Goal: Book appointment/travel/reservation

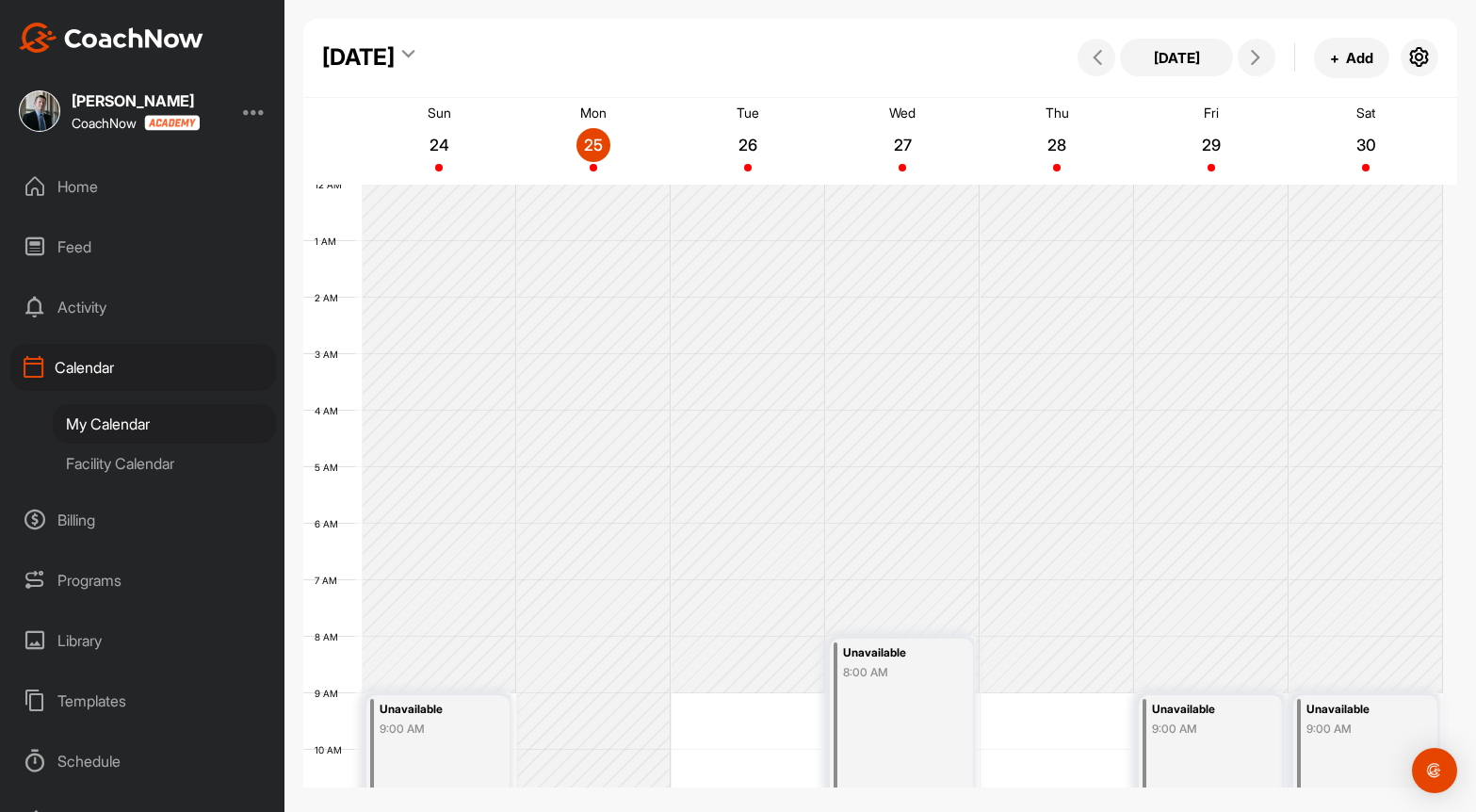
scroll to position [326, 0]
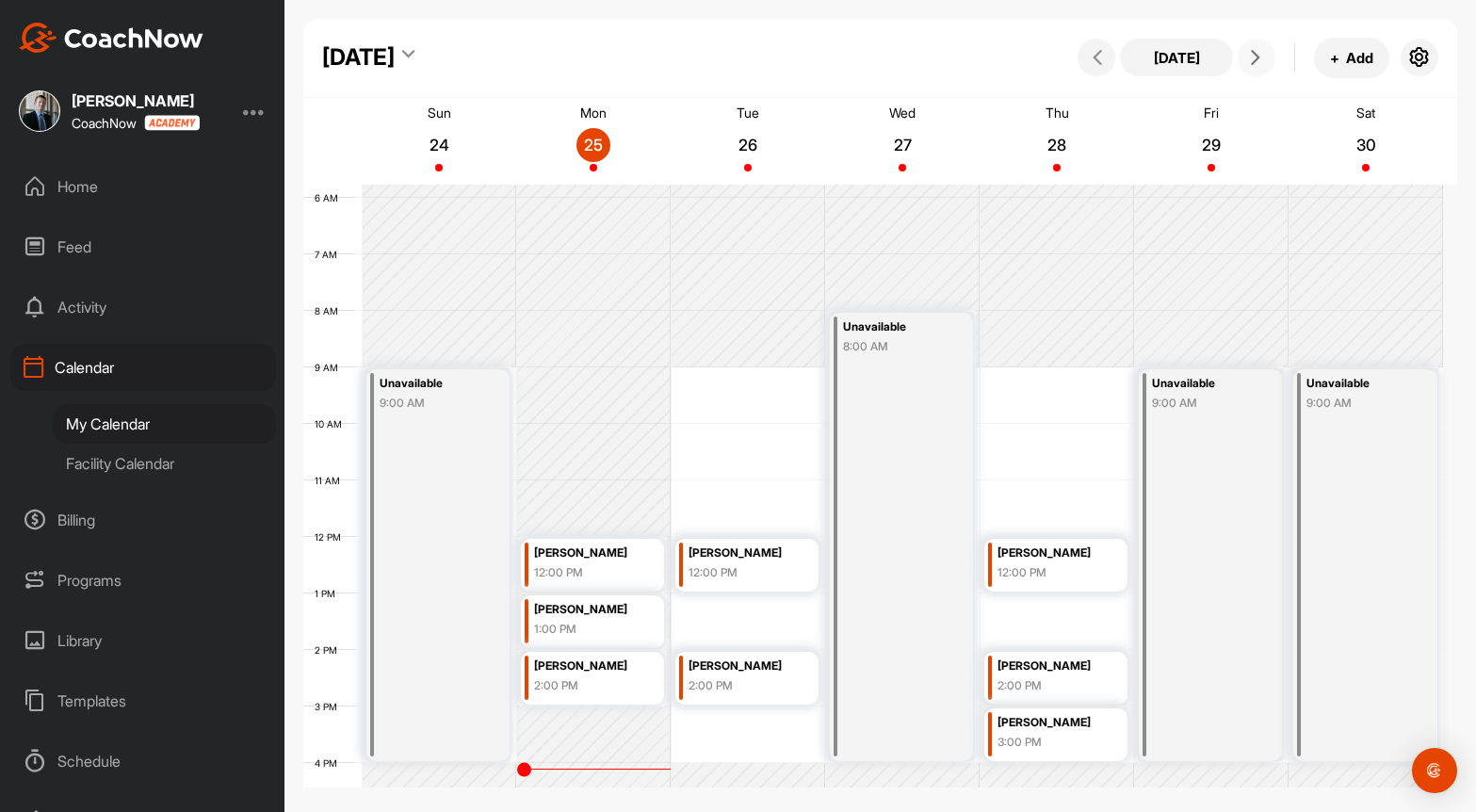
click at [1267, 51] on span at bounding box center [1256, 56] width 23 height 15
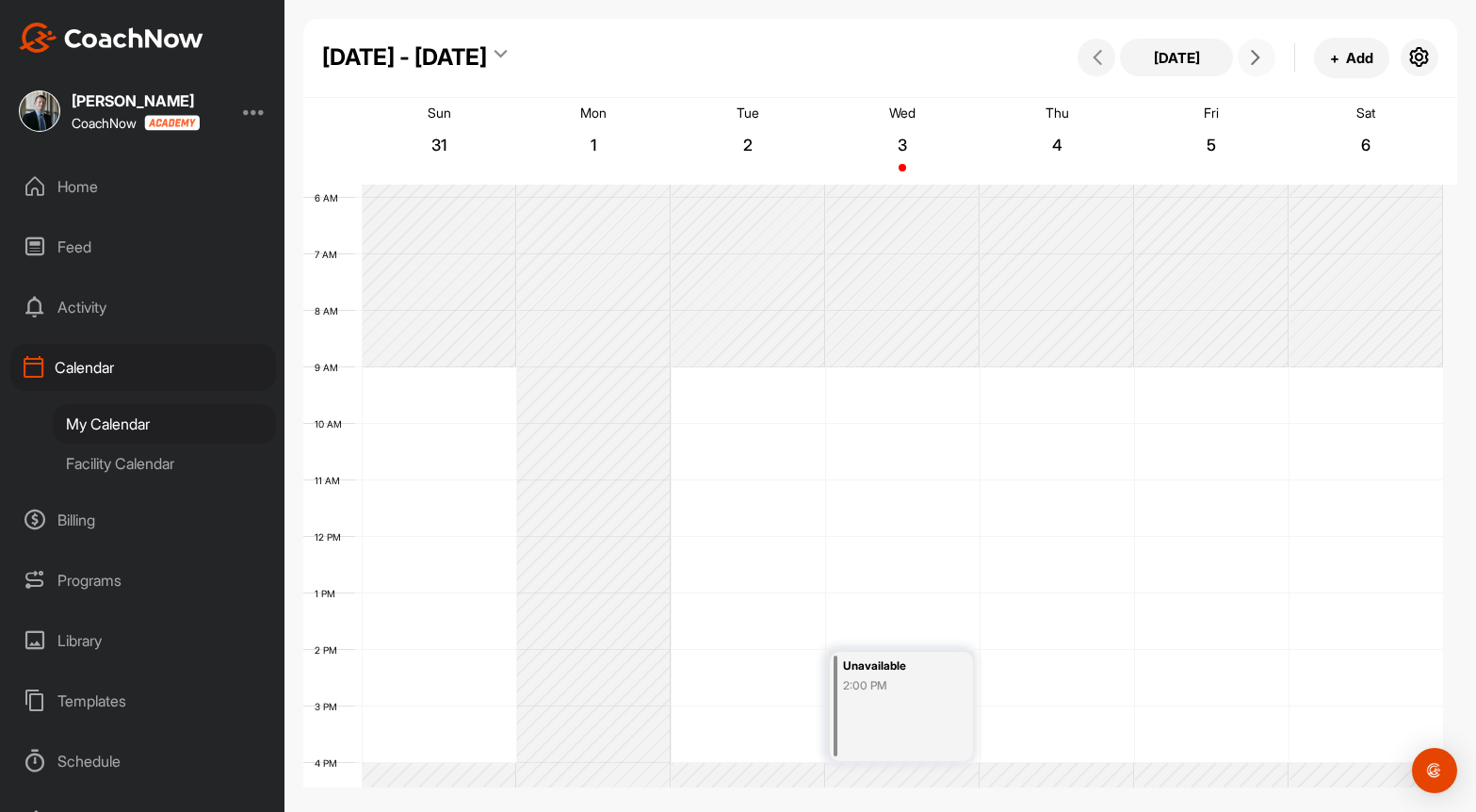
click at [388, 487] on div "12 AM 1 AM 2 AM 3 AM 4 AM 5 AM 6 AM 7 AM 8 AM 9 AM 10 AM 11 AM 12 PM 1 PM 2 PM …" at bounding box center [874, 536] width 1140 height 1356
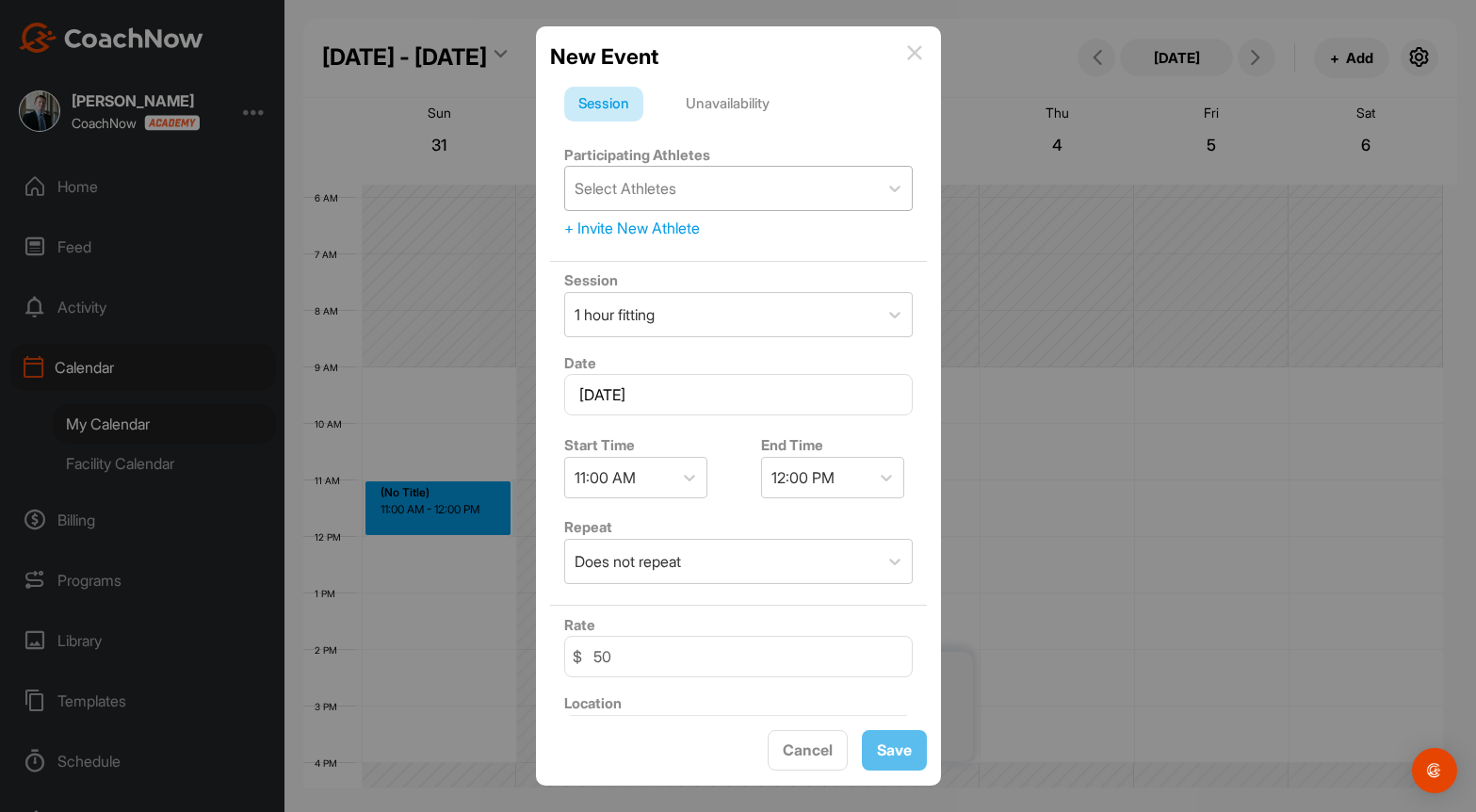
click at [650, 190] on div "Select Athletes" at bounding box center [625, 188] width 102 height 23
type input "[PERSON_NAME]"
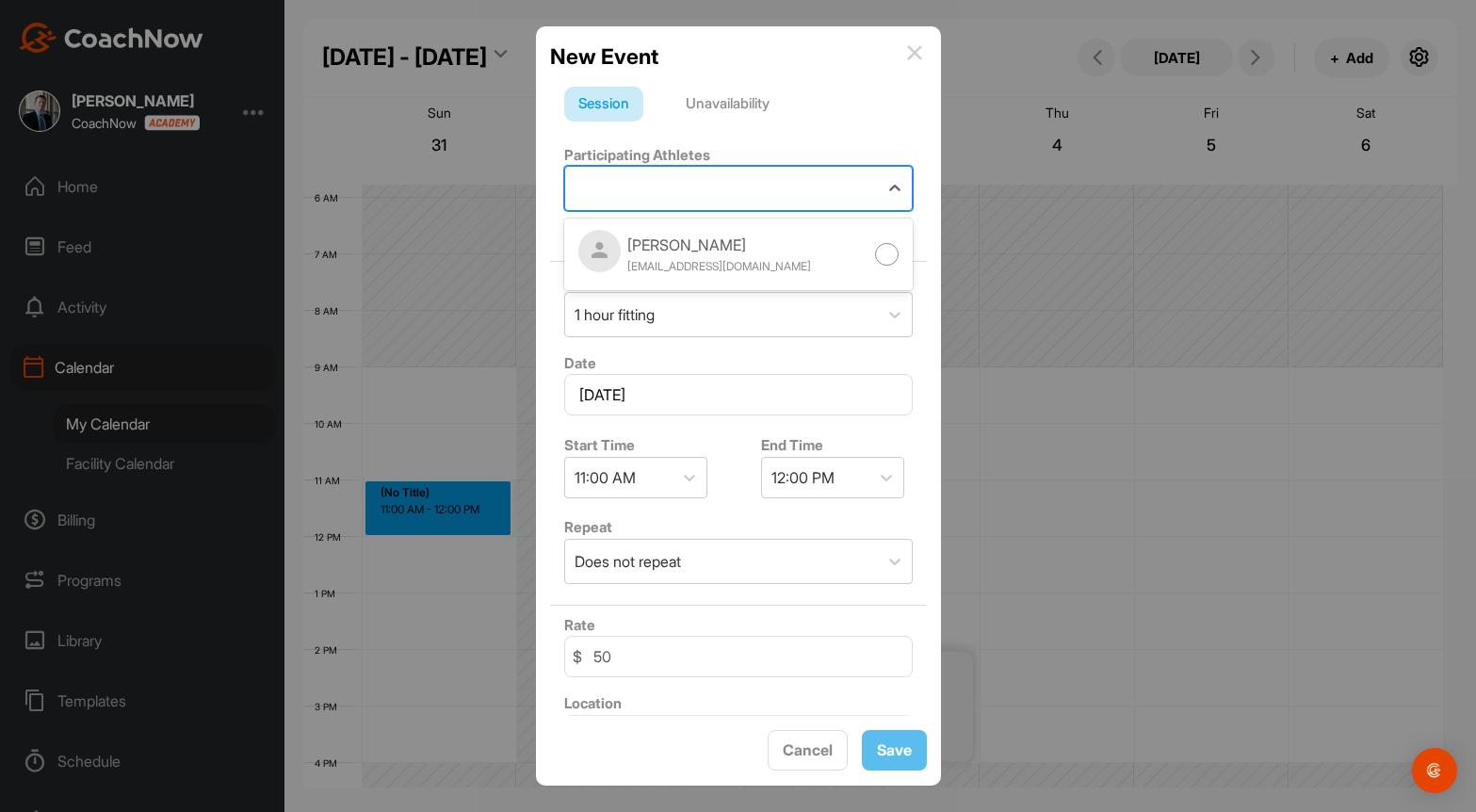
click at [650, 190] on div "[PERSON_NAME]" at bounding box center [721, 189] width 313 height 44
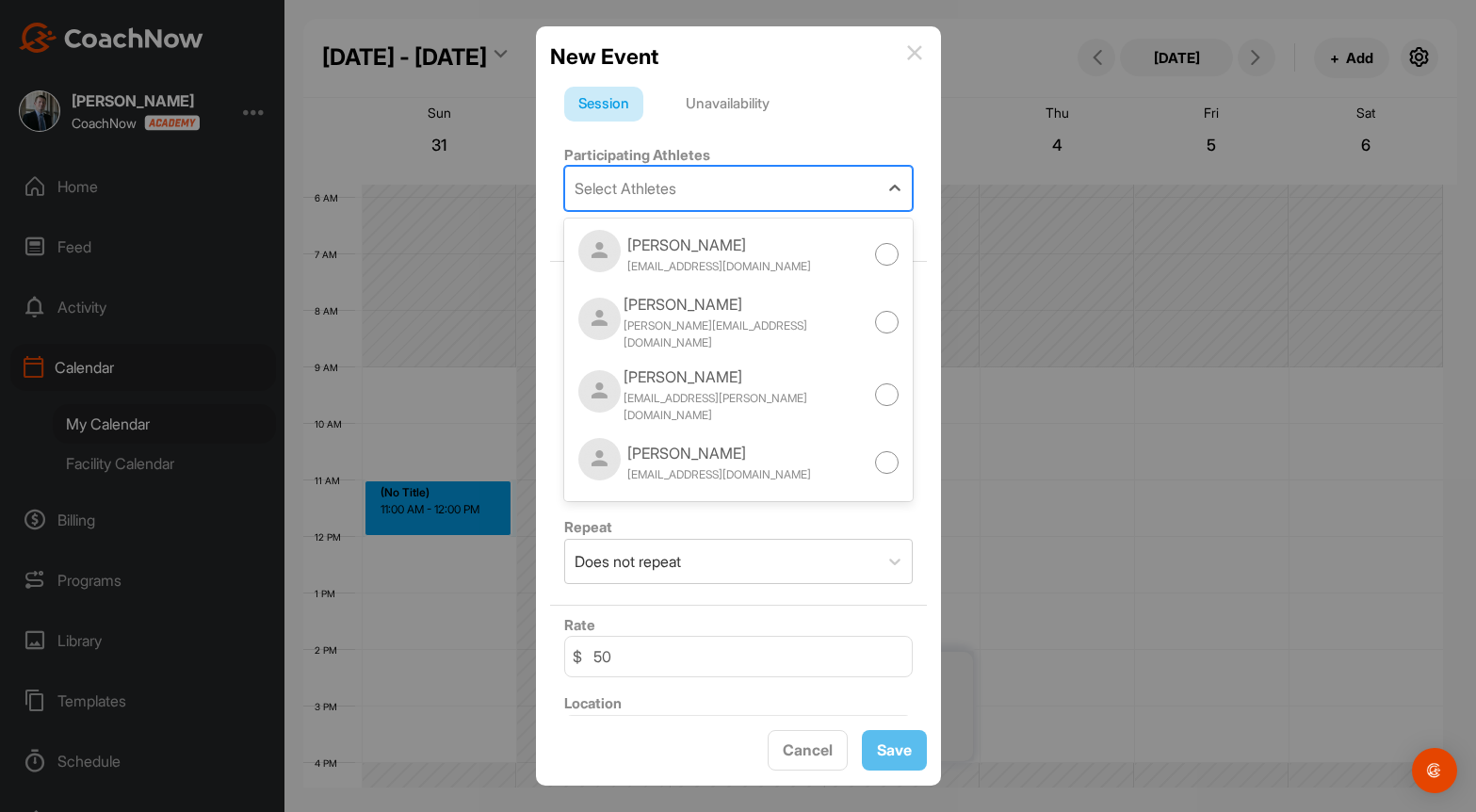
click at [650, 190] on div "Select Athletes" at bounding box center [625, 188] width 102 height 23
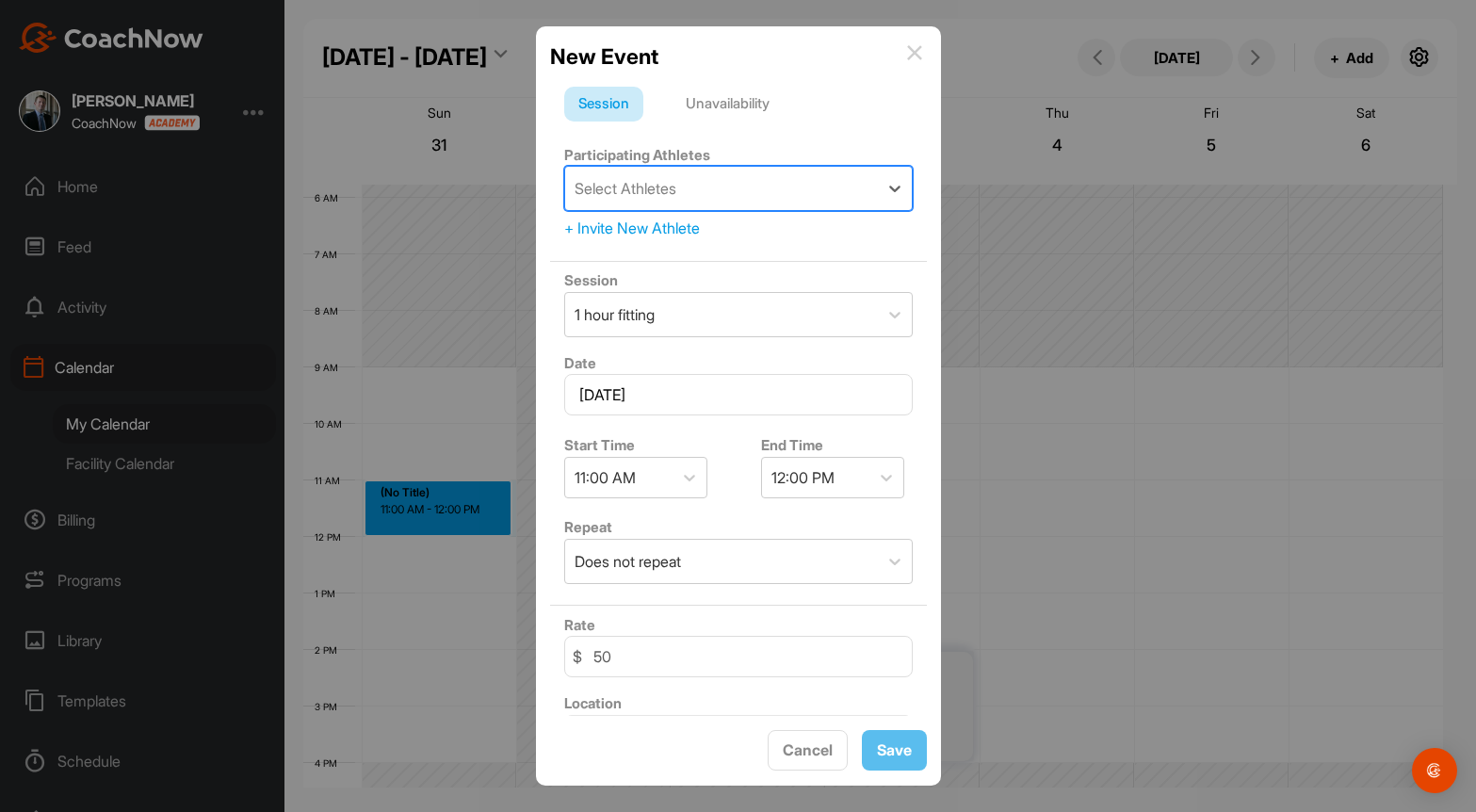
click at [650, 190] on div "Select Athletes" at bounding box center [625, 188] width 102 height 23
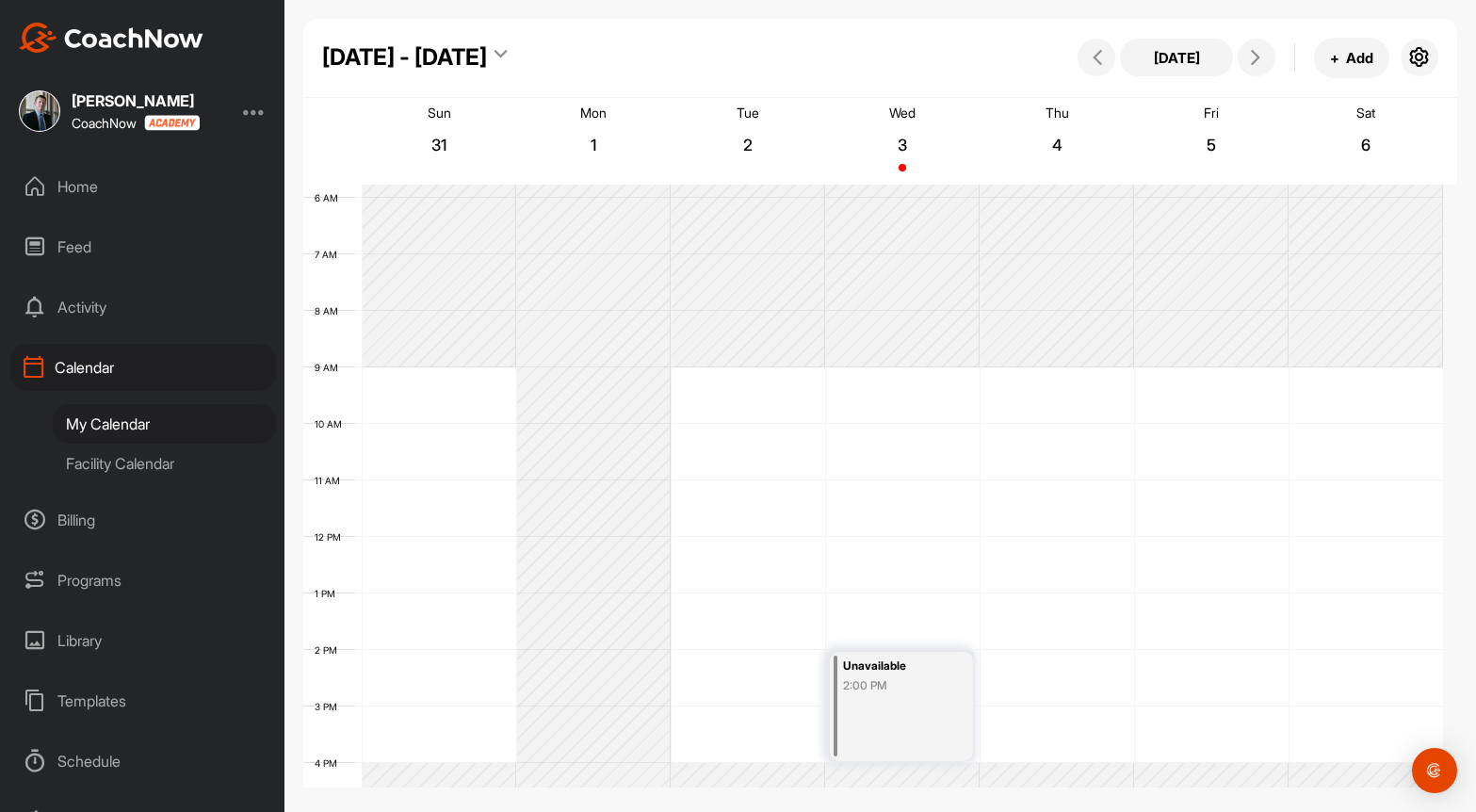
click at [392, 604] on div "12 AM 1 AM 2 AM 3 AM 4 AM 5 AM 6 AM 7 AM 8 AM 9 AM 10 AM 11 AM 12 PM 1 PM 2 PM …" at bounding box center [874, 536] width 1140 height 1356
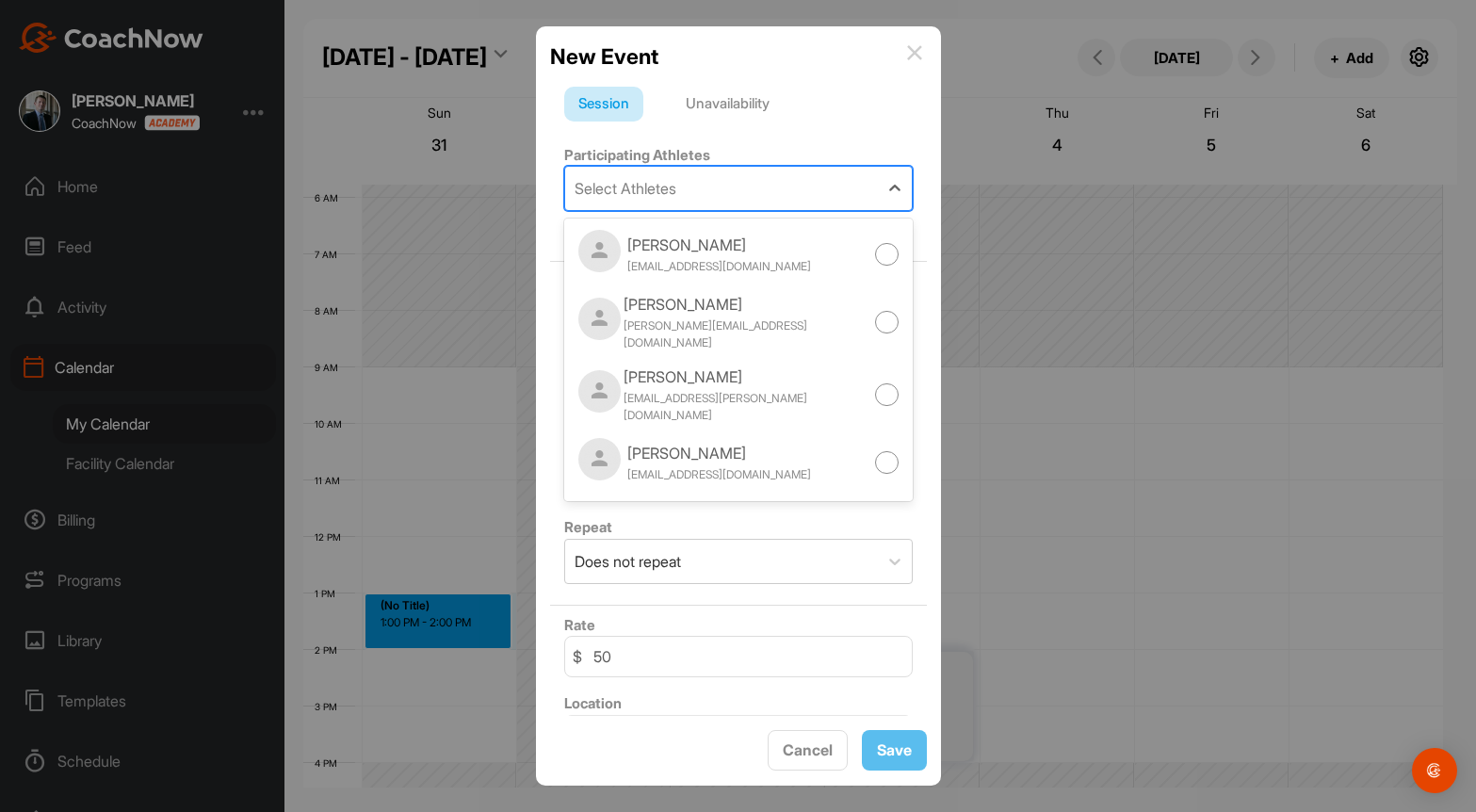
click at [661, 188] on div "Select Athletes" at bounding box center [625, 188] width 102 height 23
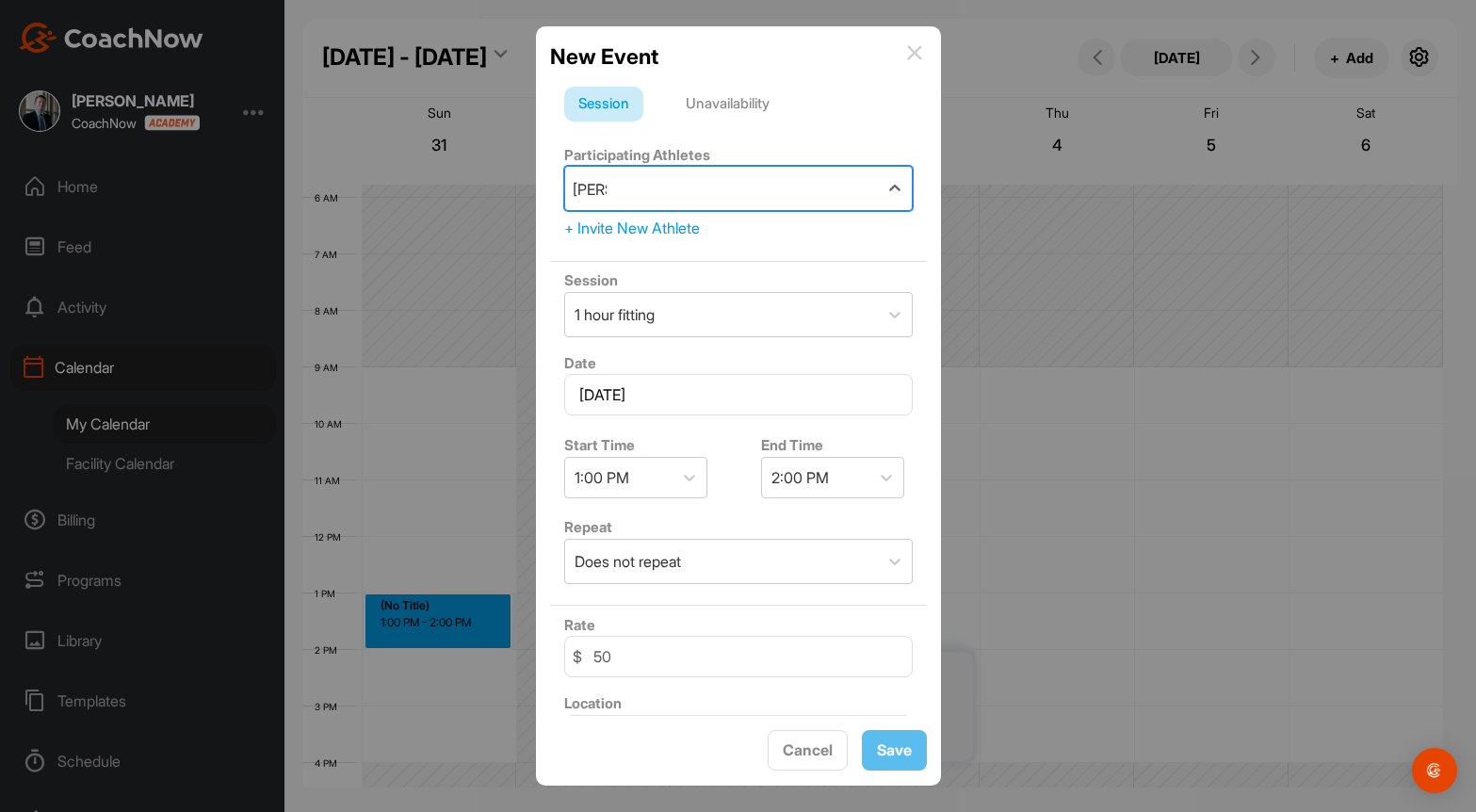
type input "[PERSON_NAME]"
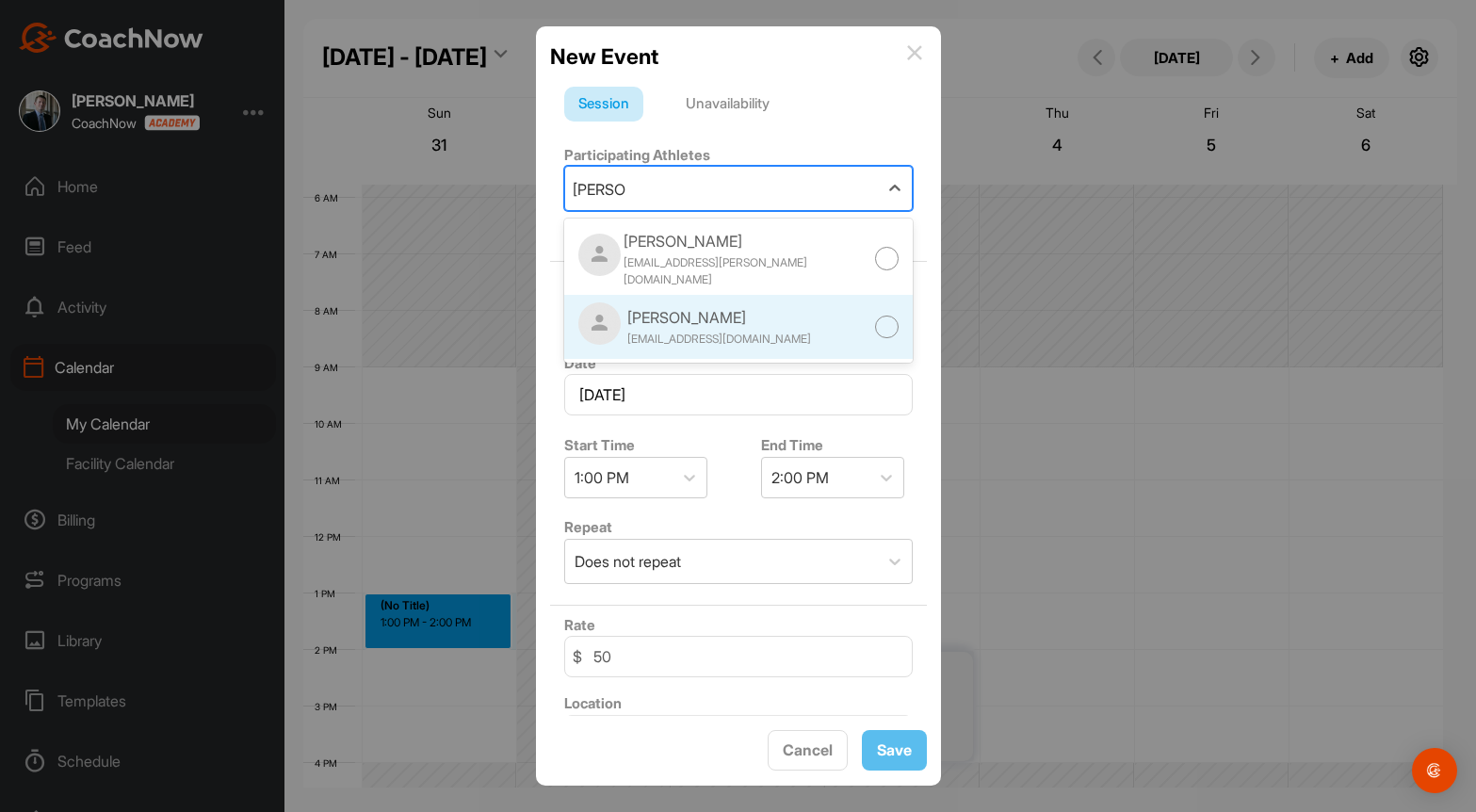
click at [704, 319] on div "[PERSON_NAME]" at bounding box center [719, 317] width 184 height 23
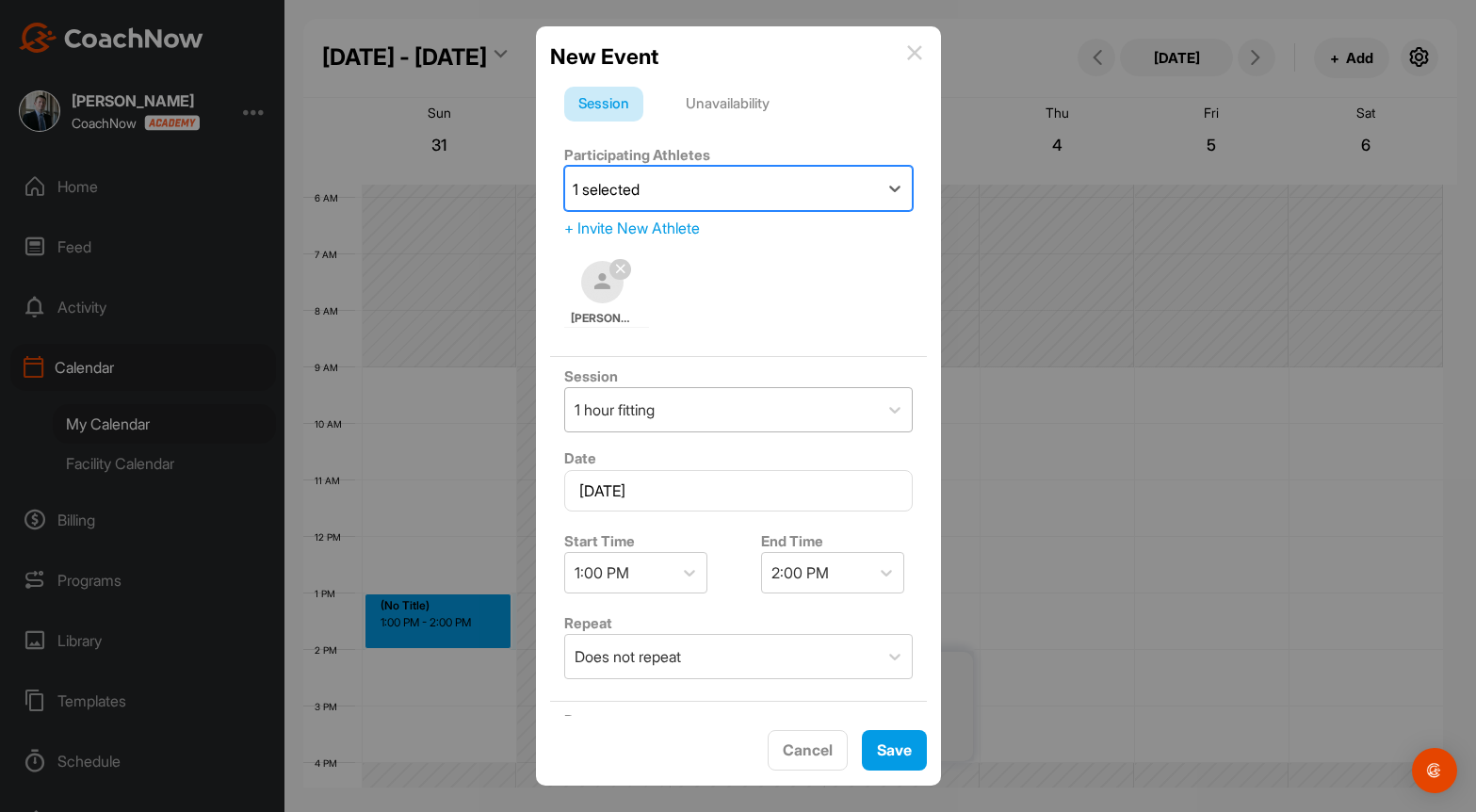
click at [731, 417] on div "1 hour fitting" at bounding box center [721, 409] width 313 height 44
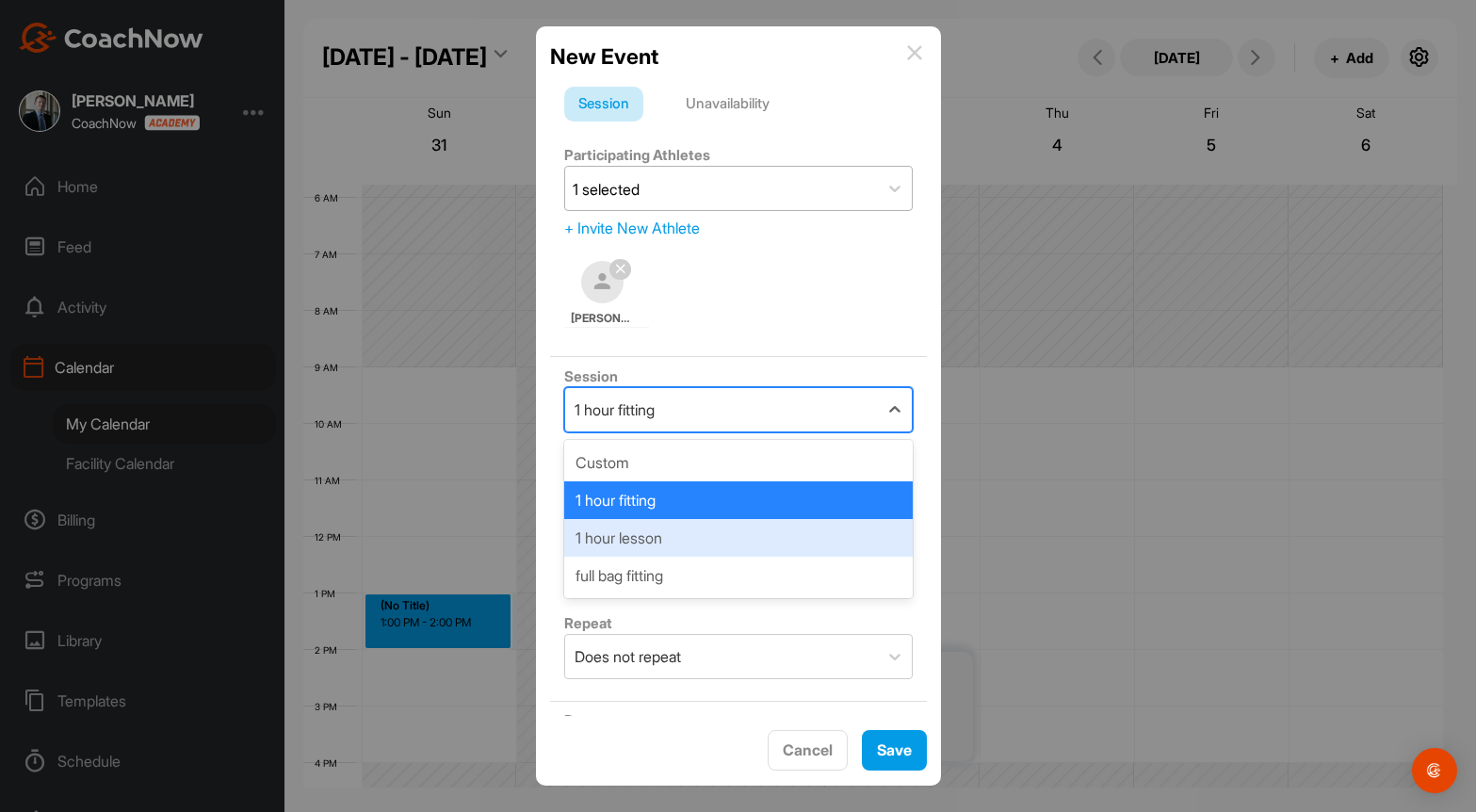
click at [698, 537] on div "1 hour lesson" at bounding box center [738, 538] width 348 height 38
type input "80"
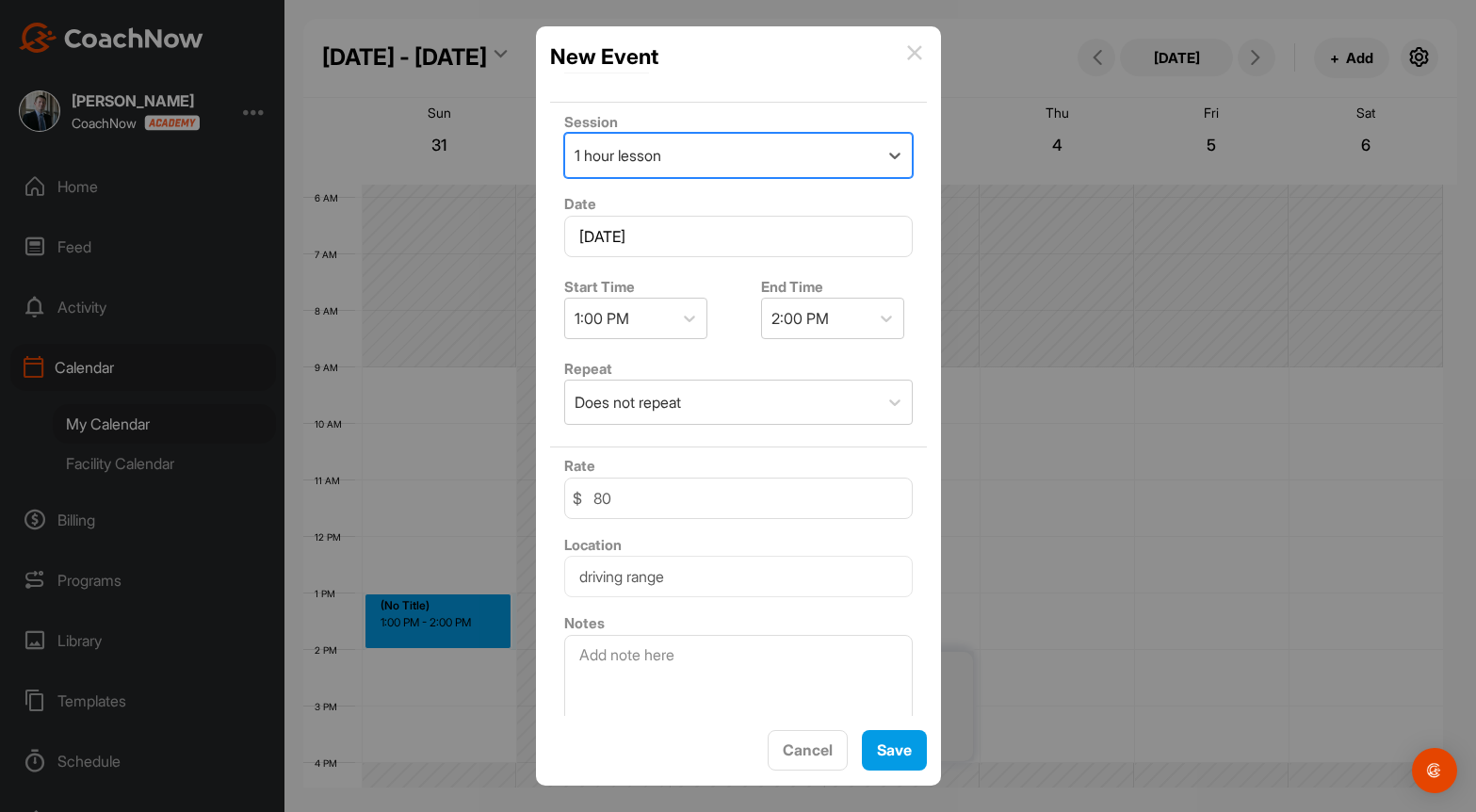
scroll to position [274, 0]
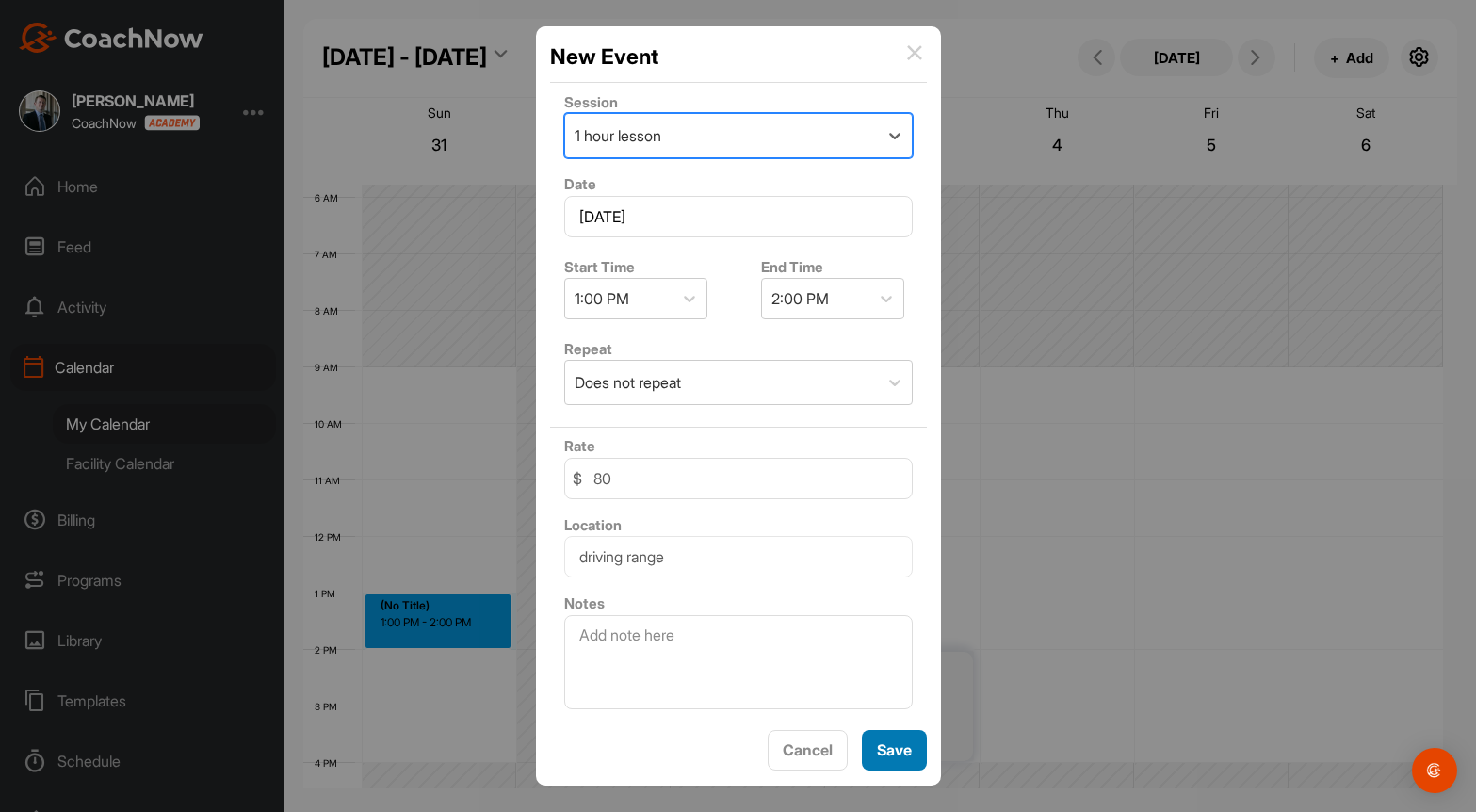
click at [887, 742] on button "Save" at bounding box center [894, 750] width 65 height 41
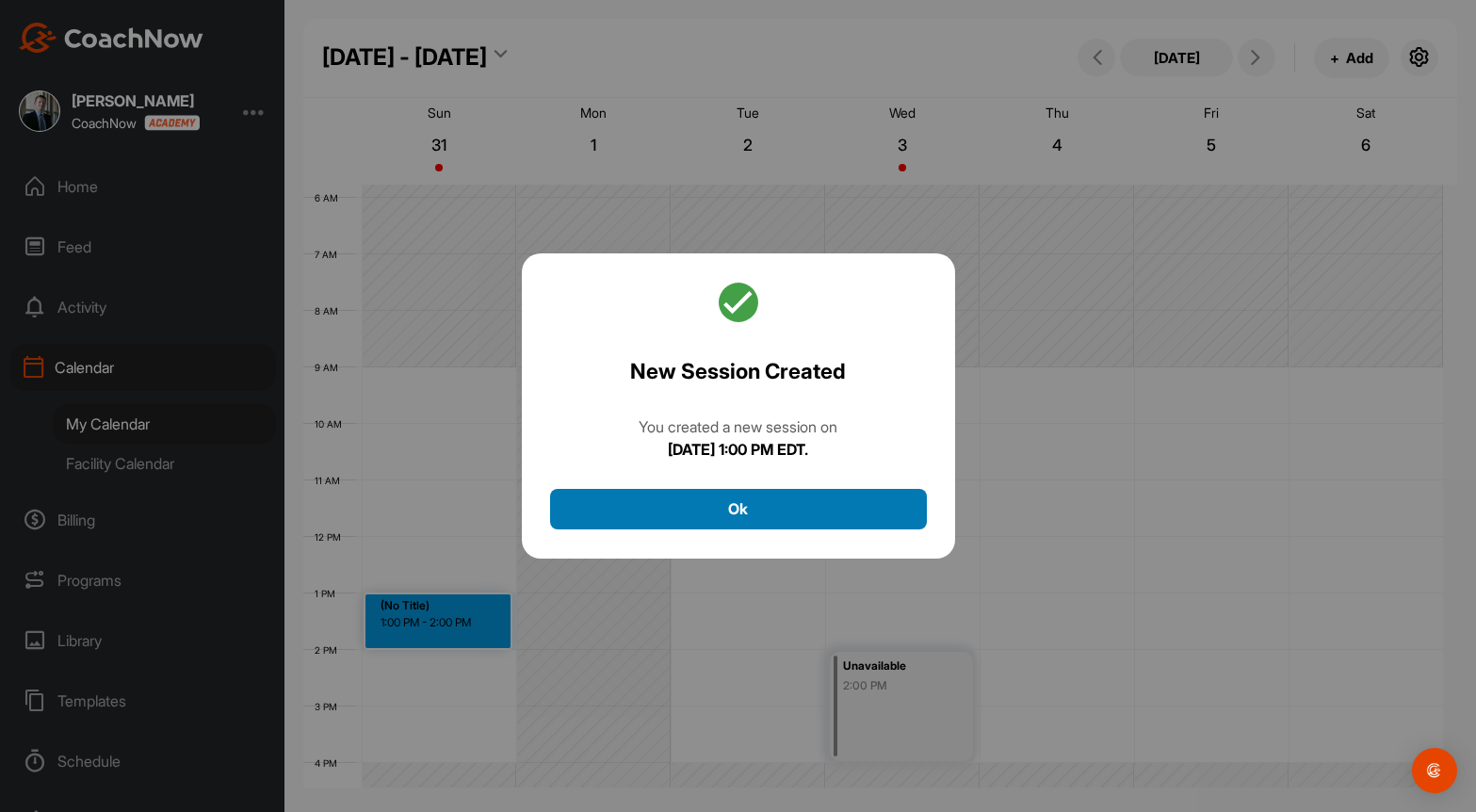
click at [841, 523] on button "Ok" at bounding box center [738, 508] width 377 height 41
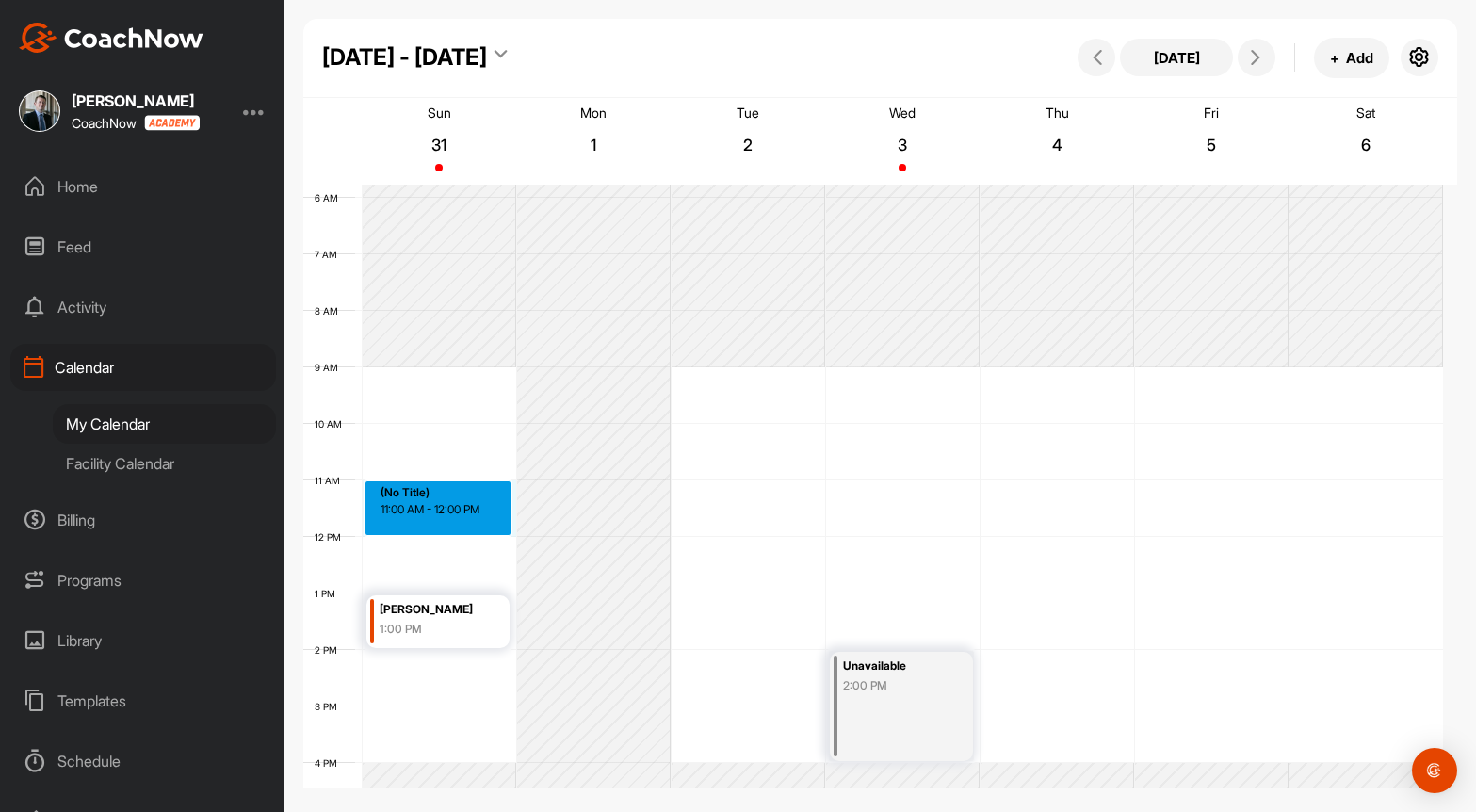
click at [393, 498] on div "12 AM 1 AM 2 AM 3 AM 4 AM 5 AM 6 AM 7 AM 8 AM 9 AM 10 AM 11 AM 12 PM 1 PM 2 PM …" at bounding box center [874, 536] width 1140 height 1356
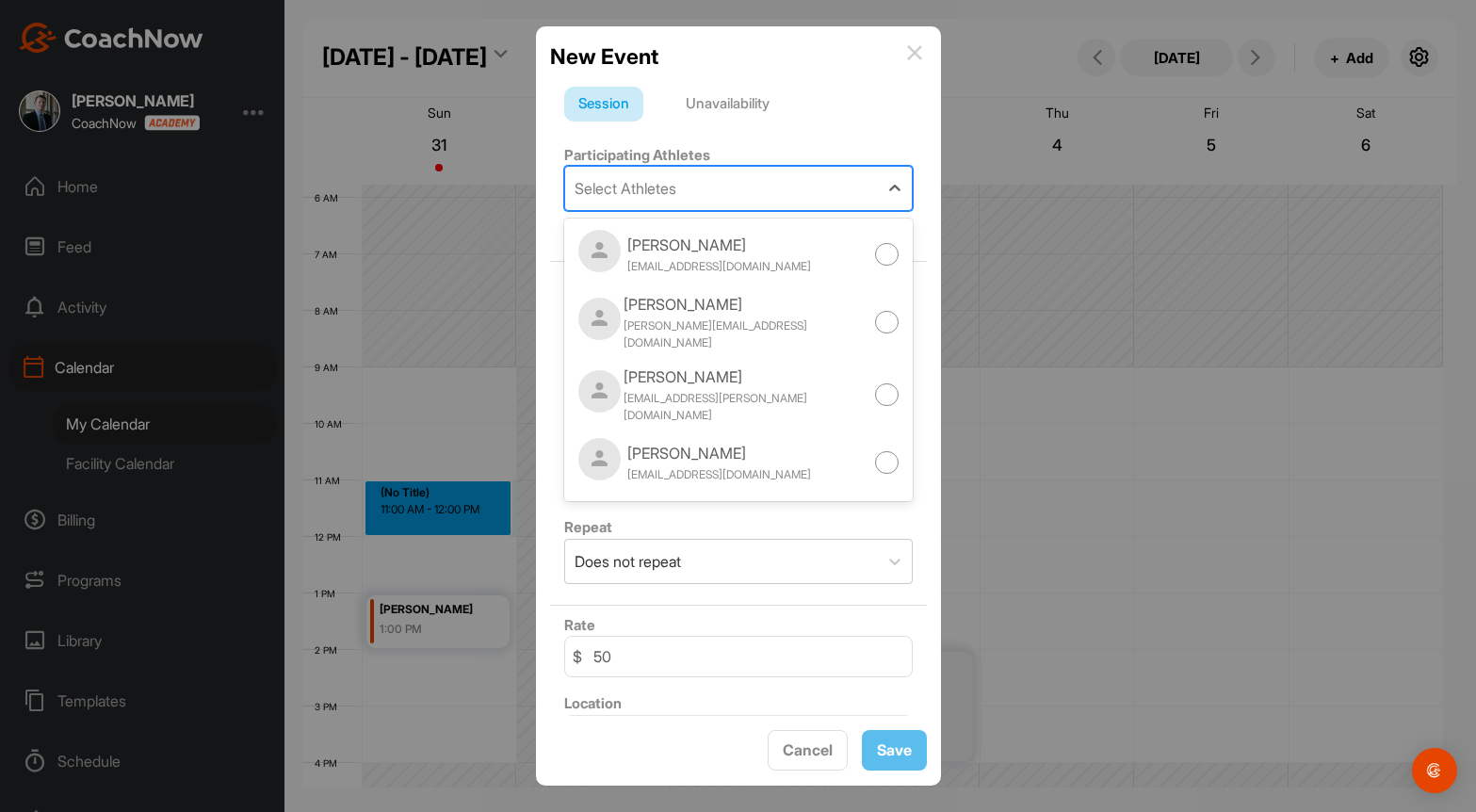
click at [611, 194] on div "Select Athletes" at bounding box center [625, 188] width 102 height 23
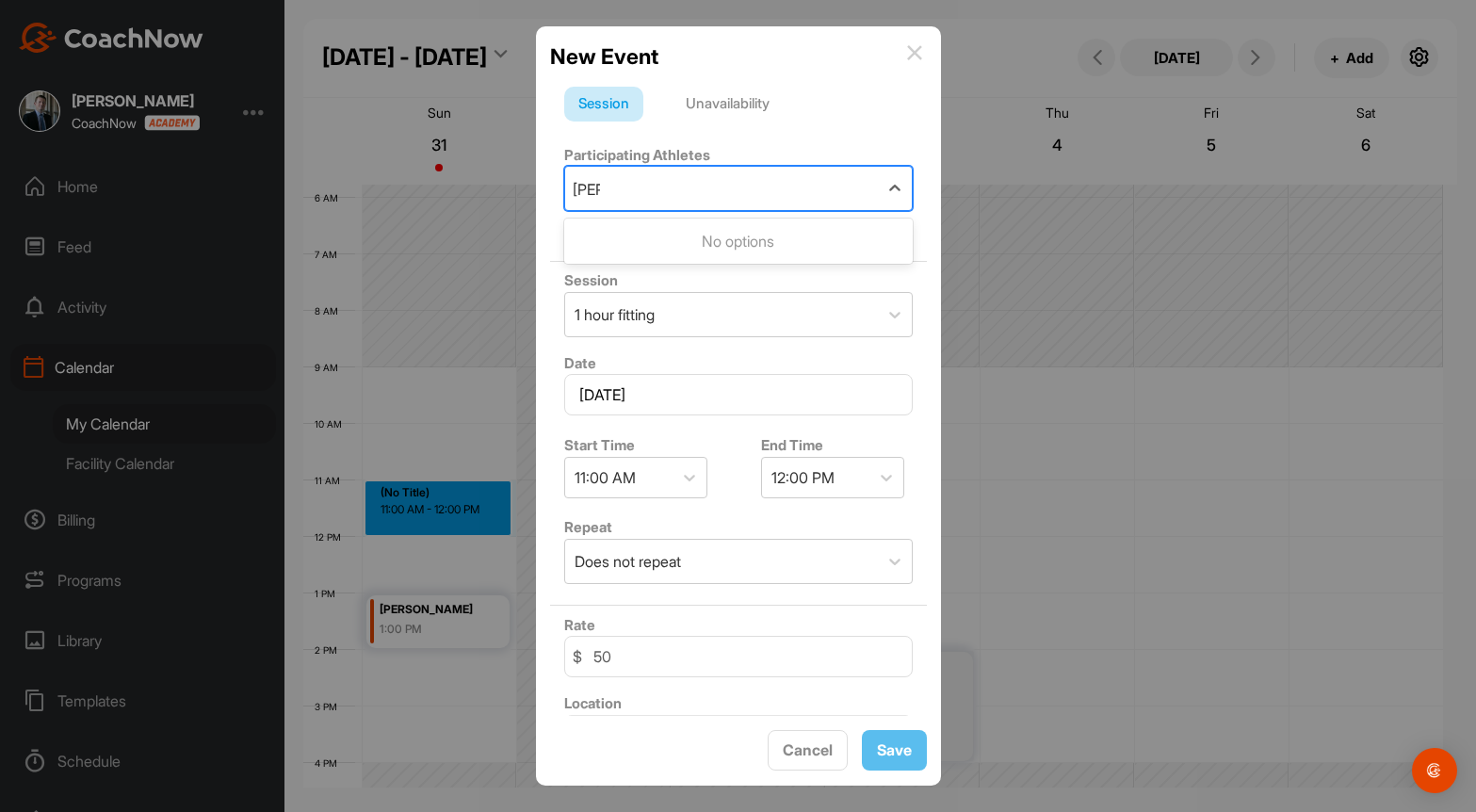
type input "[PERSON_NAME]"
click at [914, 43] on div "New Event" at bounding box center [738, 56] width 377 height 32
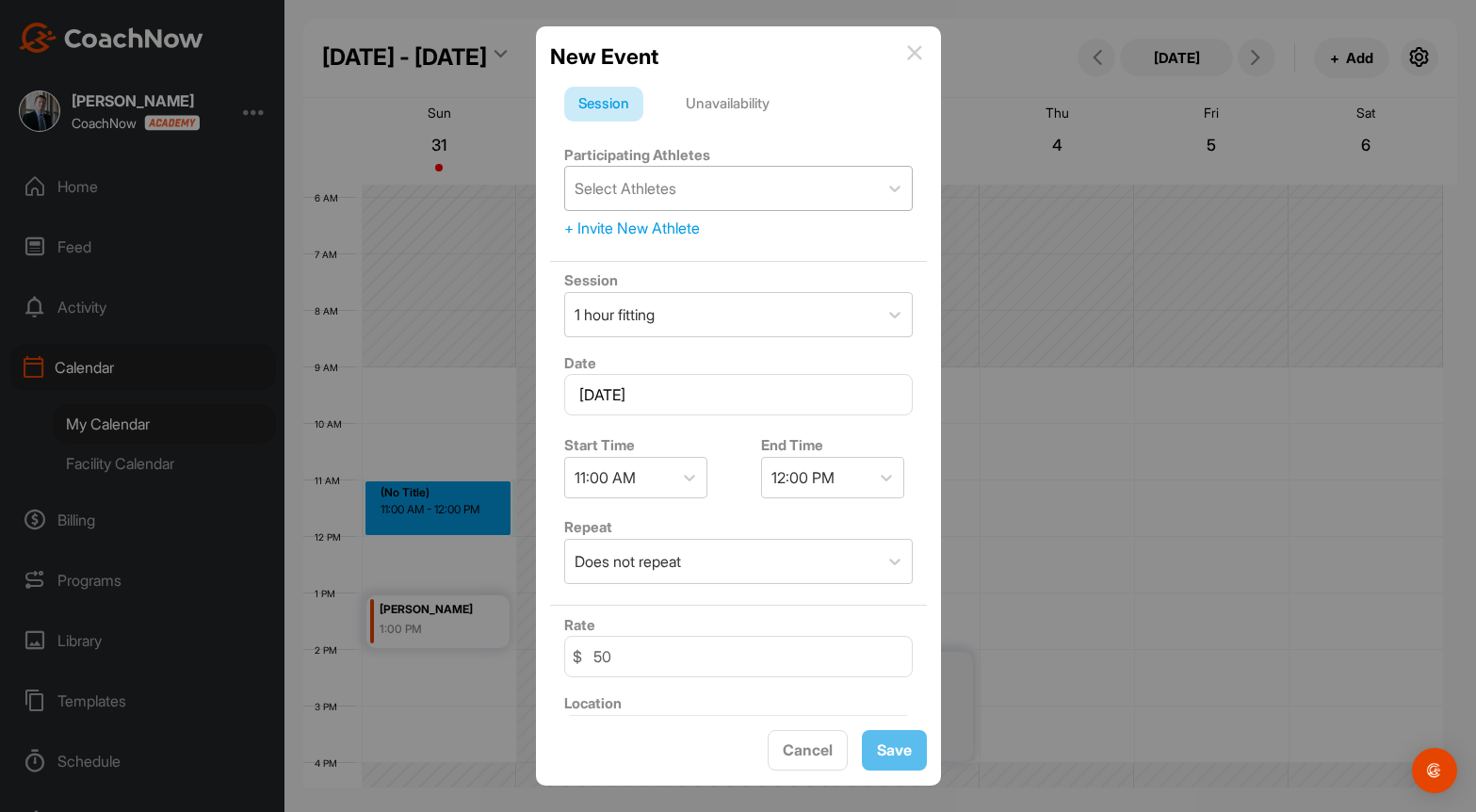
click at [916, 56] on img at bounding box center [914, 52] width 15 height 15
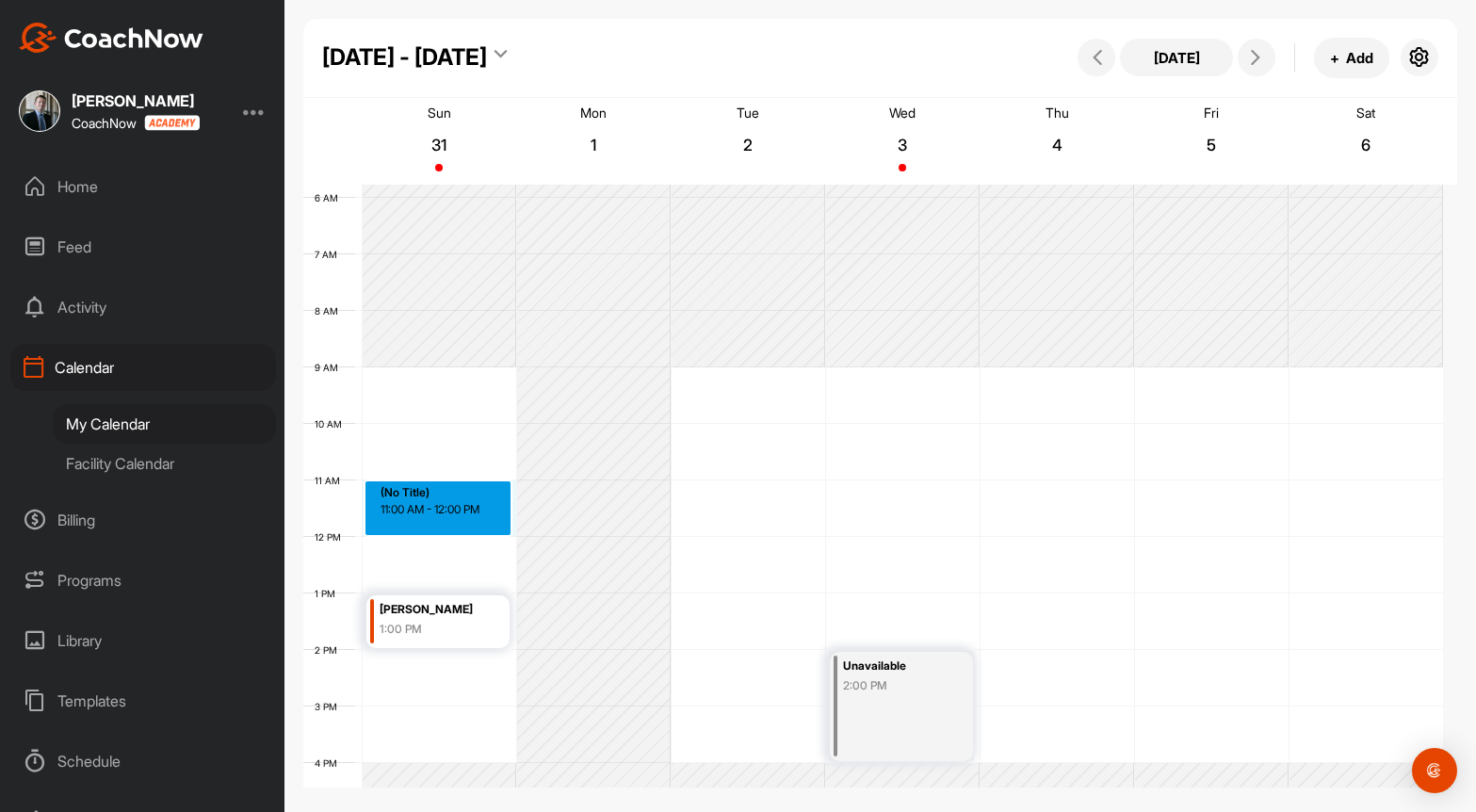
click at [433, 481] on div "12 AM 1 AM 2 AM 3 AM 4 AM 5 AM 6 AM 7 AM 8 AM 9 AM 10 AM 11 AM 12 PM 1 PM 2 PM …" at bounding box center [874, 536] width 1140 height 1356
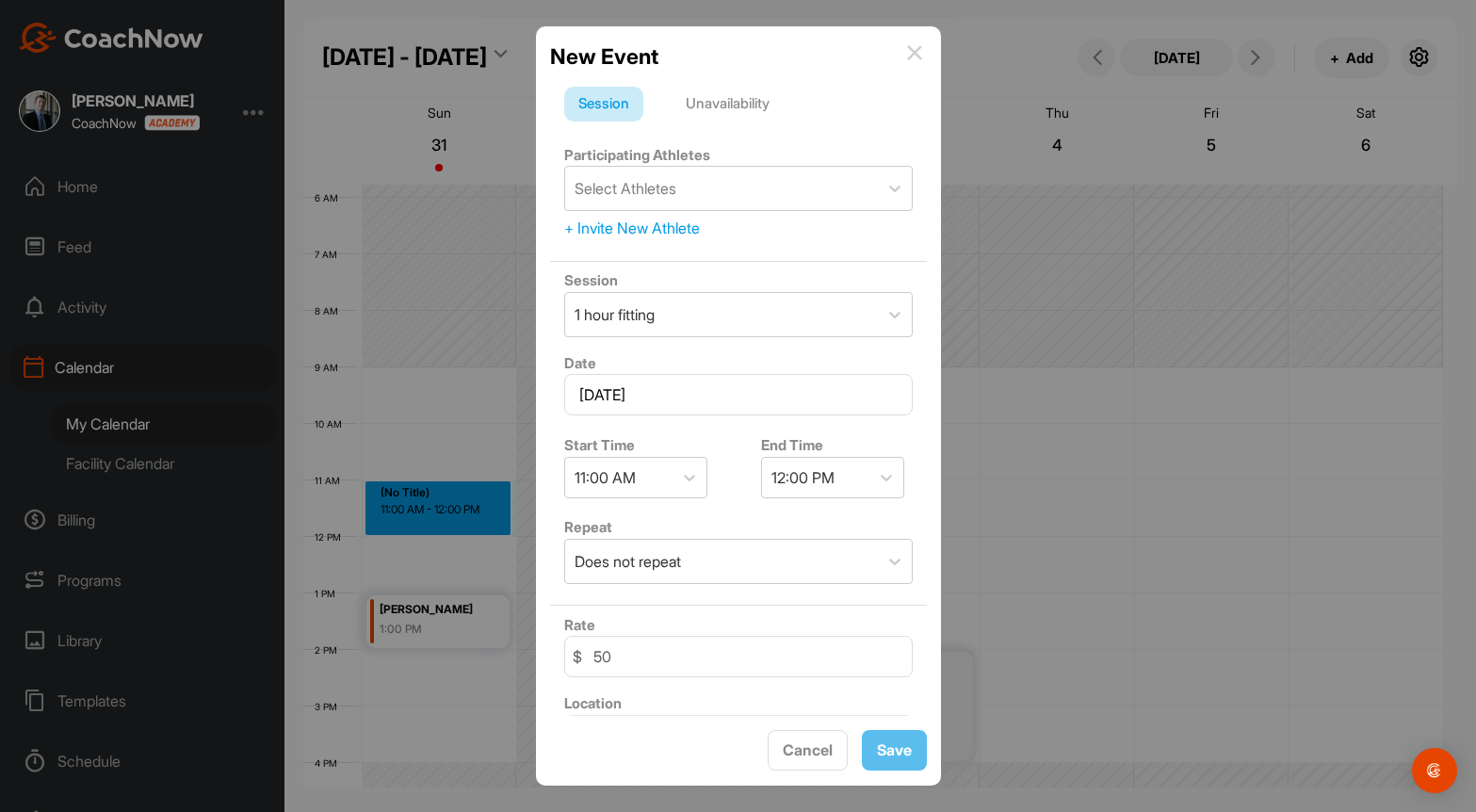
click at [623, 227] on div "+ Invite New Athlete" at bounding box center [738, 227] width 348 height 23
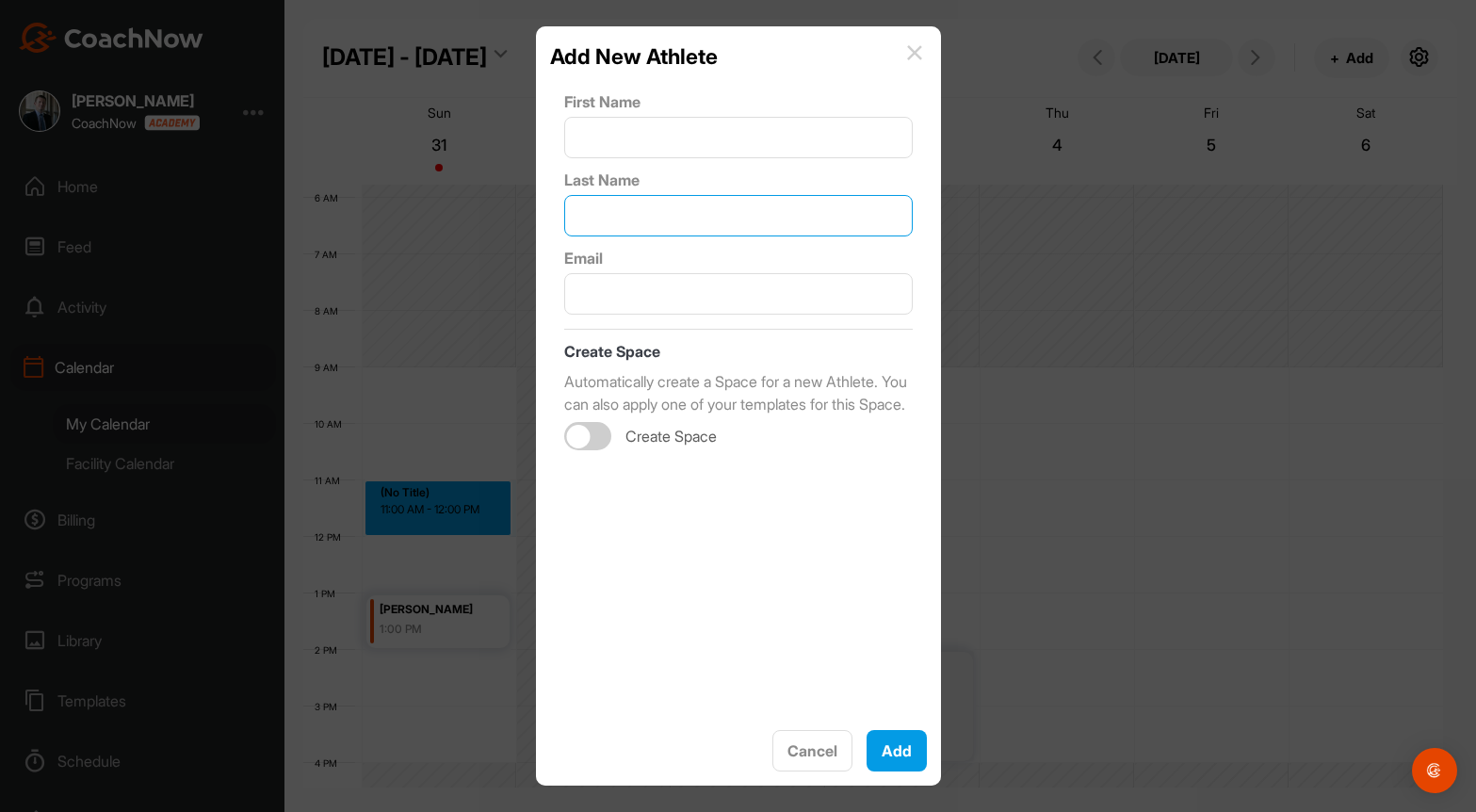
click at [680, 215] on input "text" at bounding box center [738, 216] width 348 height 42
paste input "[EMAIL_ADDRESS][DOMAIN_NAME]"
type input "[EMAIL_ADDRESS][DOMAIN_NAME]"
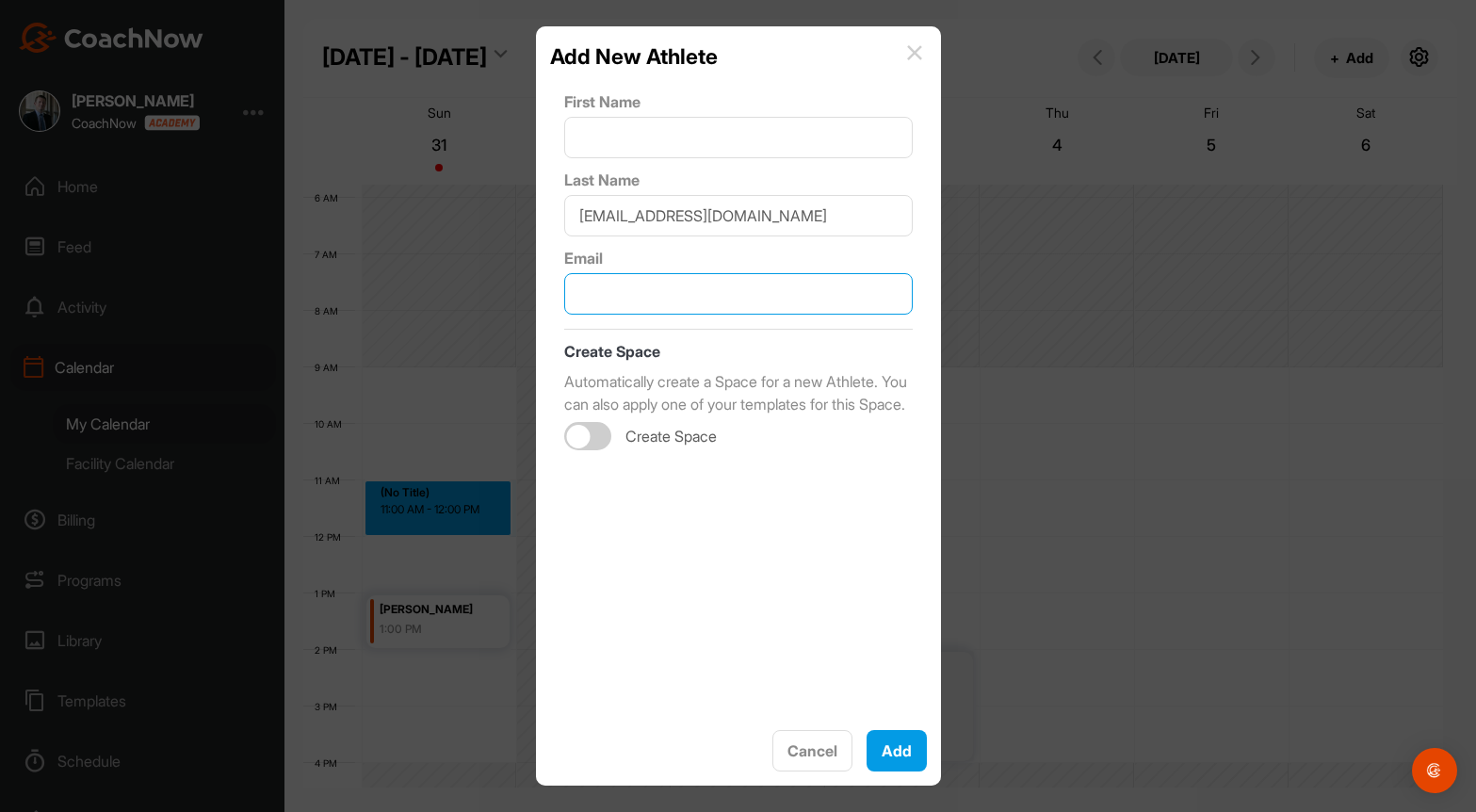
click at [674, 286] on input "text" at bounding box center [738, 294] width 348 height 42
paste input "[EMAIL_ADDRESS][DOMAIN_NAME]"
type input "[EMAIL_ADDRESS][DOMAIN_NAME]"
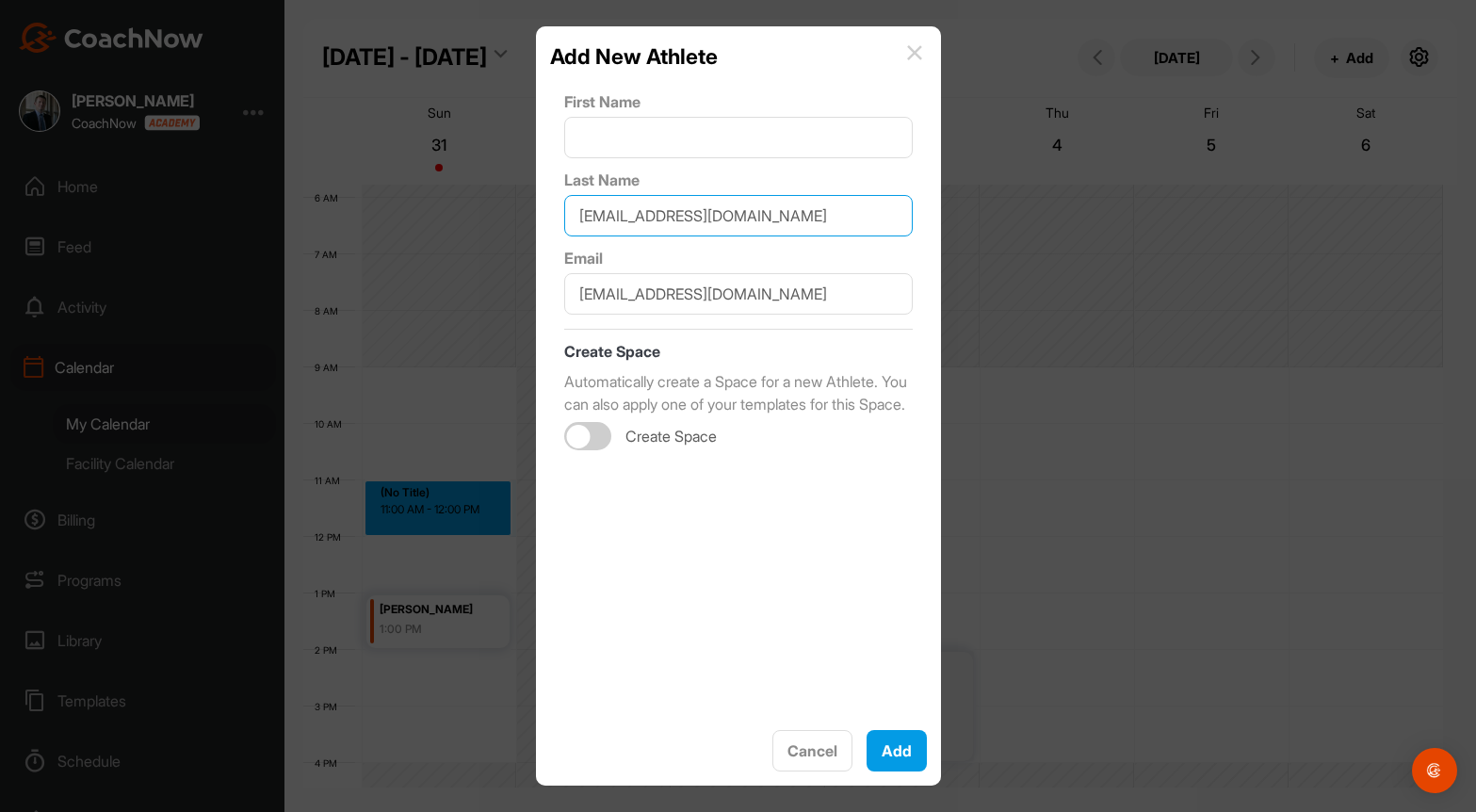
drag, startPoint x: 587, startPoint y: 220, endPoint x: 555, endPoint y: 215, distance: 32.4
click at [555, 215] on div "First Name Last Name [EMAIL_ADDRESS][DOMAIN_NAME] Email [EMAIL_ADDRESS][DOMAIN_…" at bounding box center [738, 394] width 377 height 643
type input "[PERSON_NAME][EMAIL_ADDRESS][DOMAIN_NAME]"
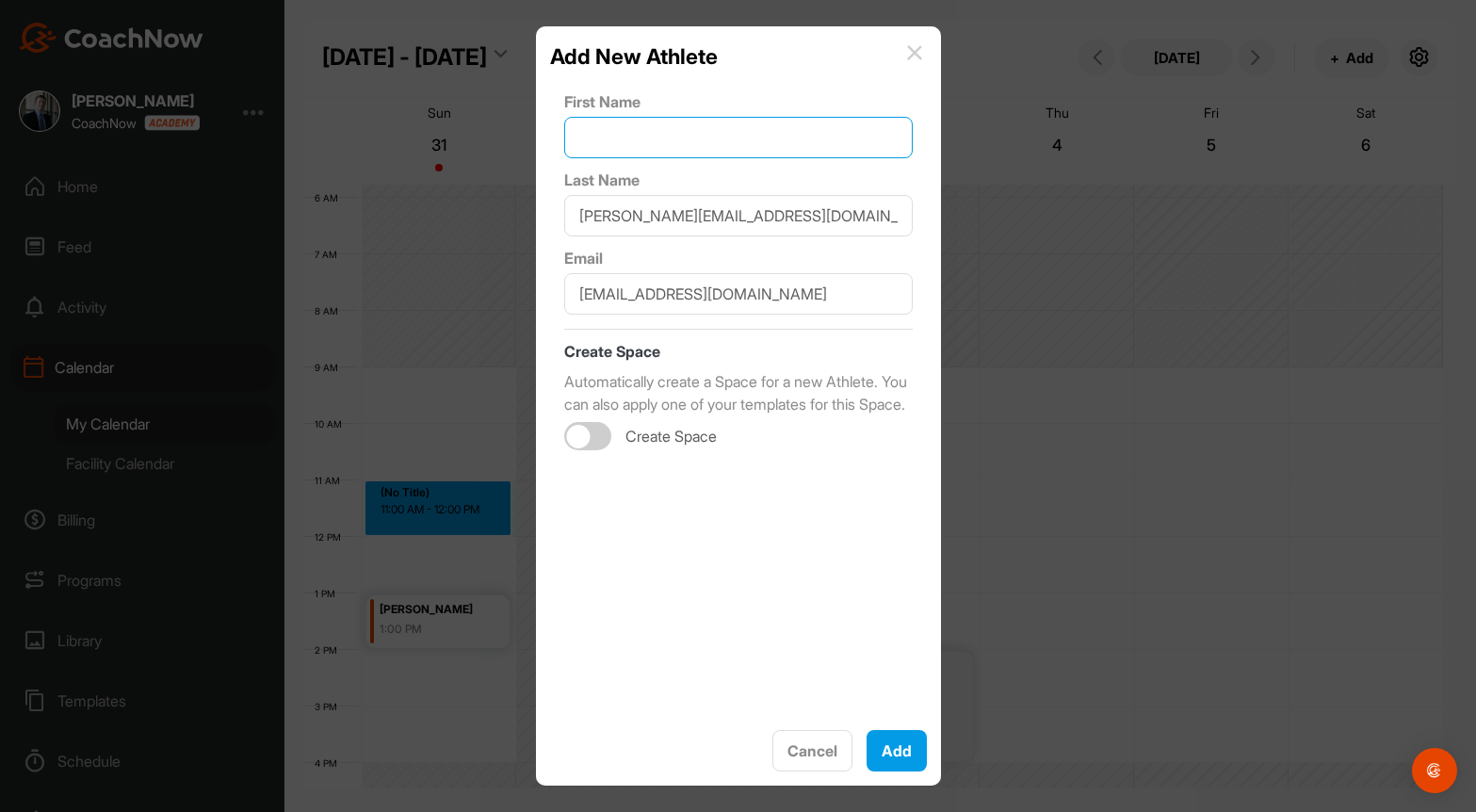
click at [666, 134] on input "text" at bounding box center [738, 137] width 348 height 42
type input "[PERSON_NAME]"
click at [888, 739] on button "Add" at bounding box center [896, 751] width 60 height 42
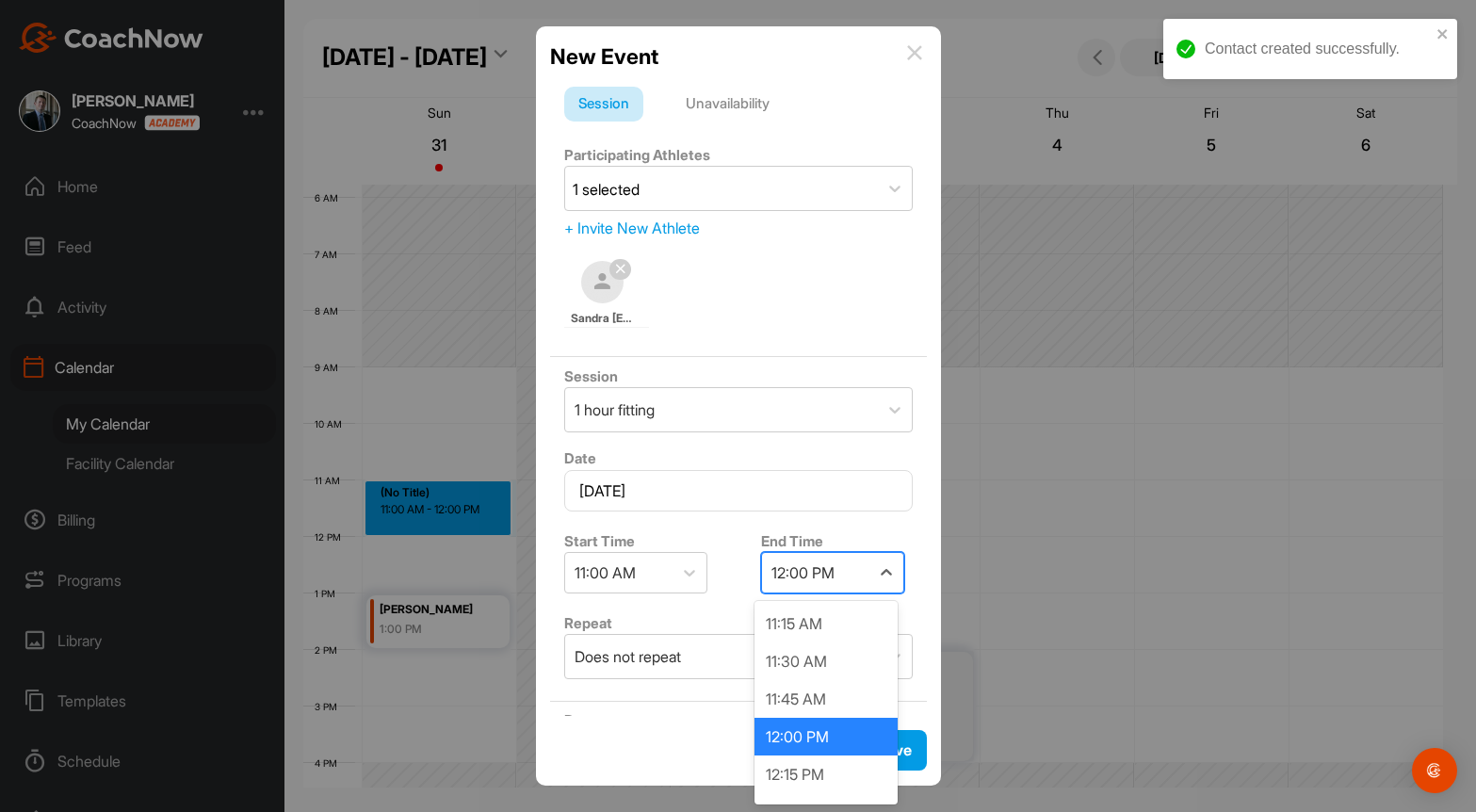
click at [833, 588] on div "12:00 PM" at bounding box center [815, 573] width 108 height 40
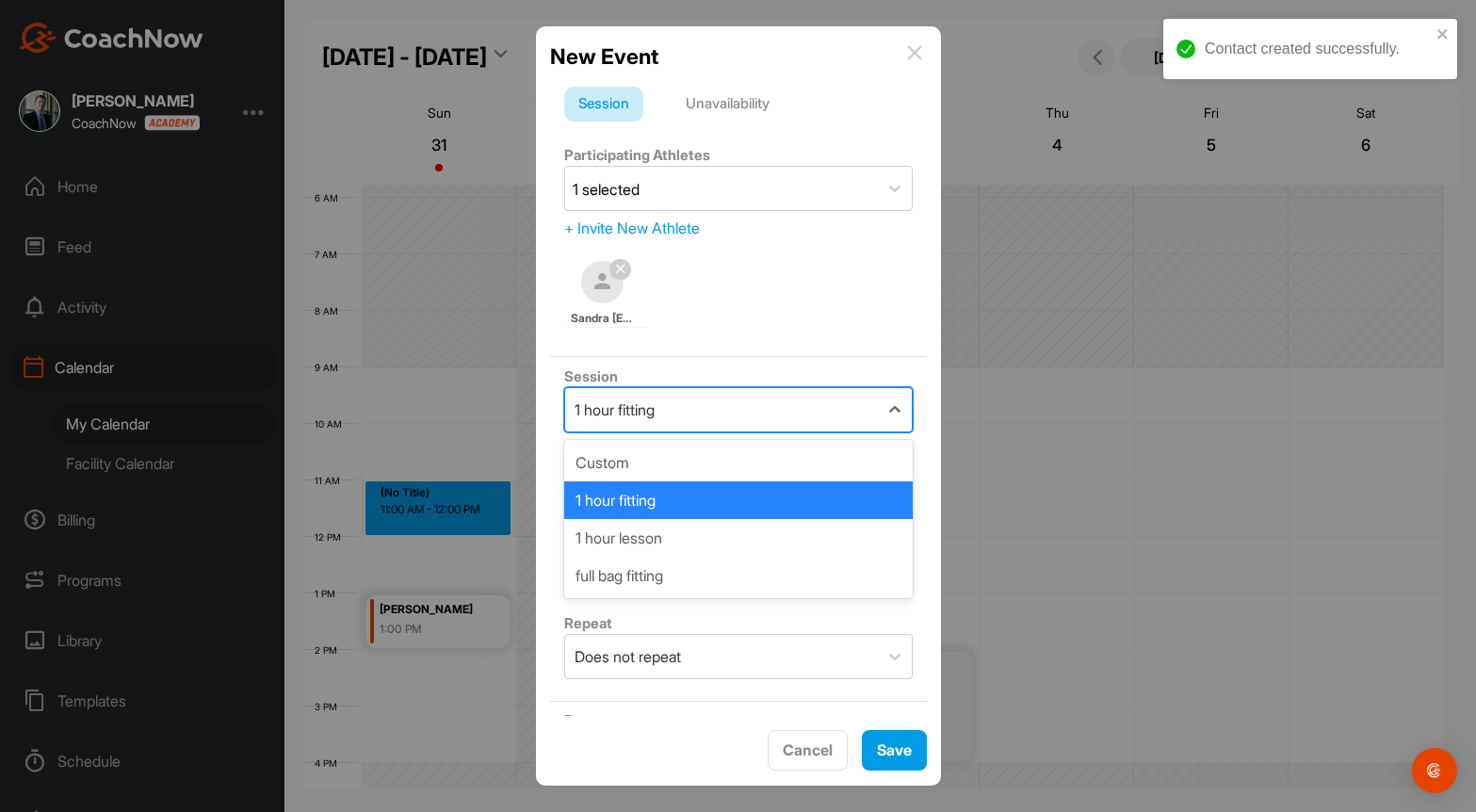
click at [655, 400] on div "1 hour fitting" at bounding box center [614, 409] width 80 height 23
click at [694, 541] on div "1 hour lesson" at bounding box center [738, 538] width 348 height 38
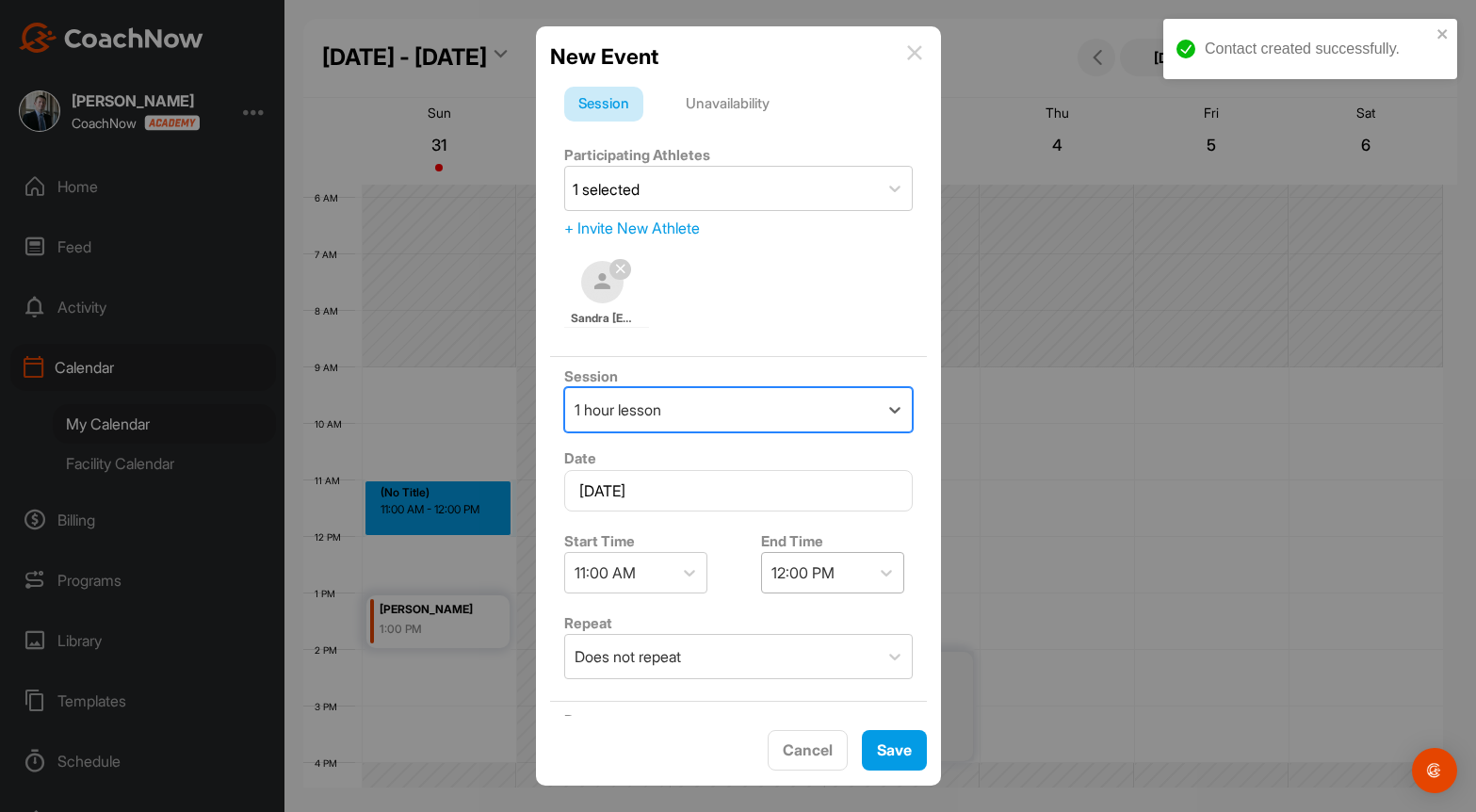
click at [787, 569] on div "12:00 PM" at bounding box center [803, 573] width 63 height 23
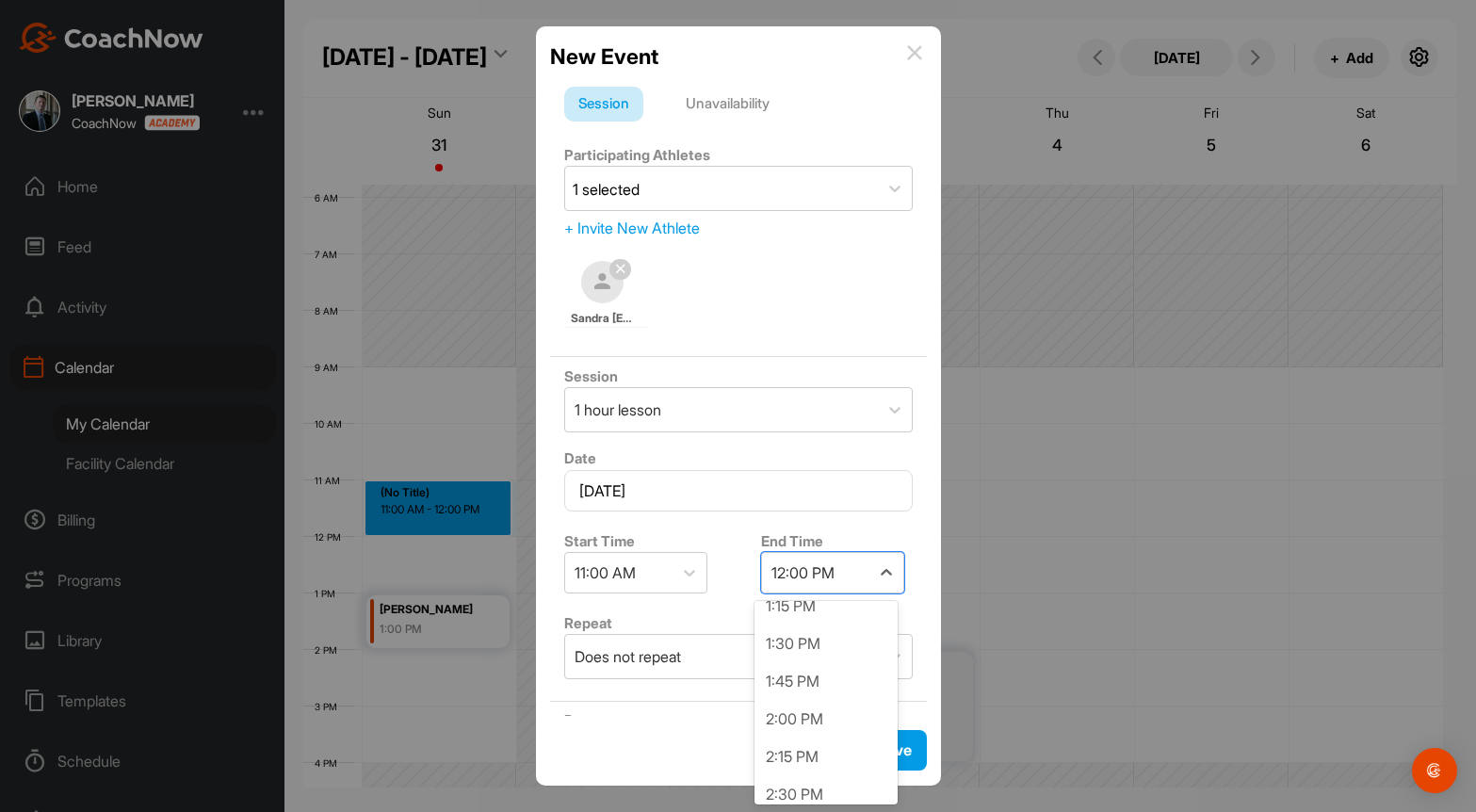
scroll to position [377, 0]
click at [824, 661] on div "2:00 PM" at bounding box center [826, 662] width 143 height 38
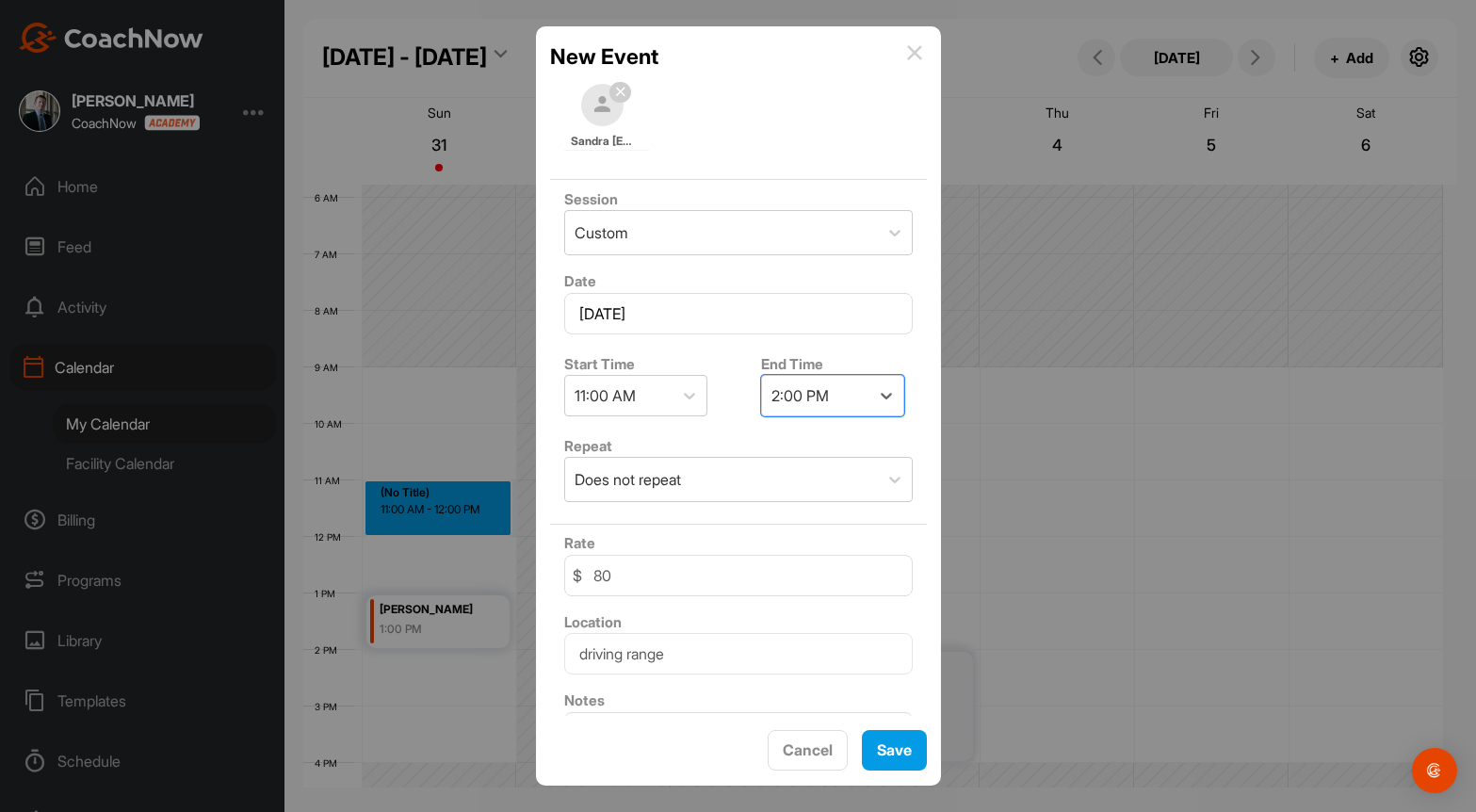
scroll to position [188, 0]
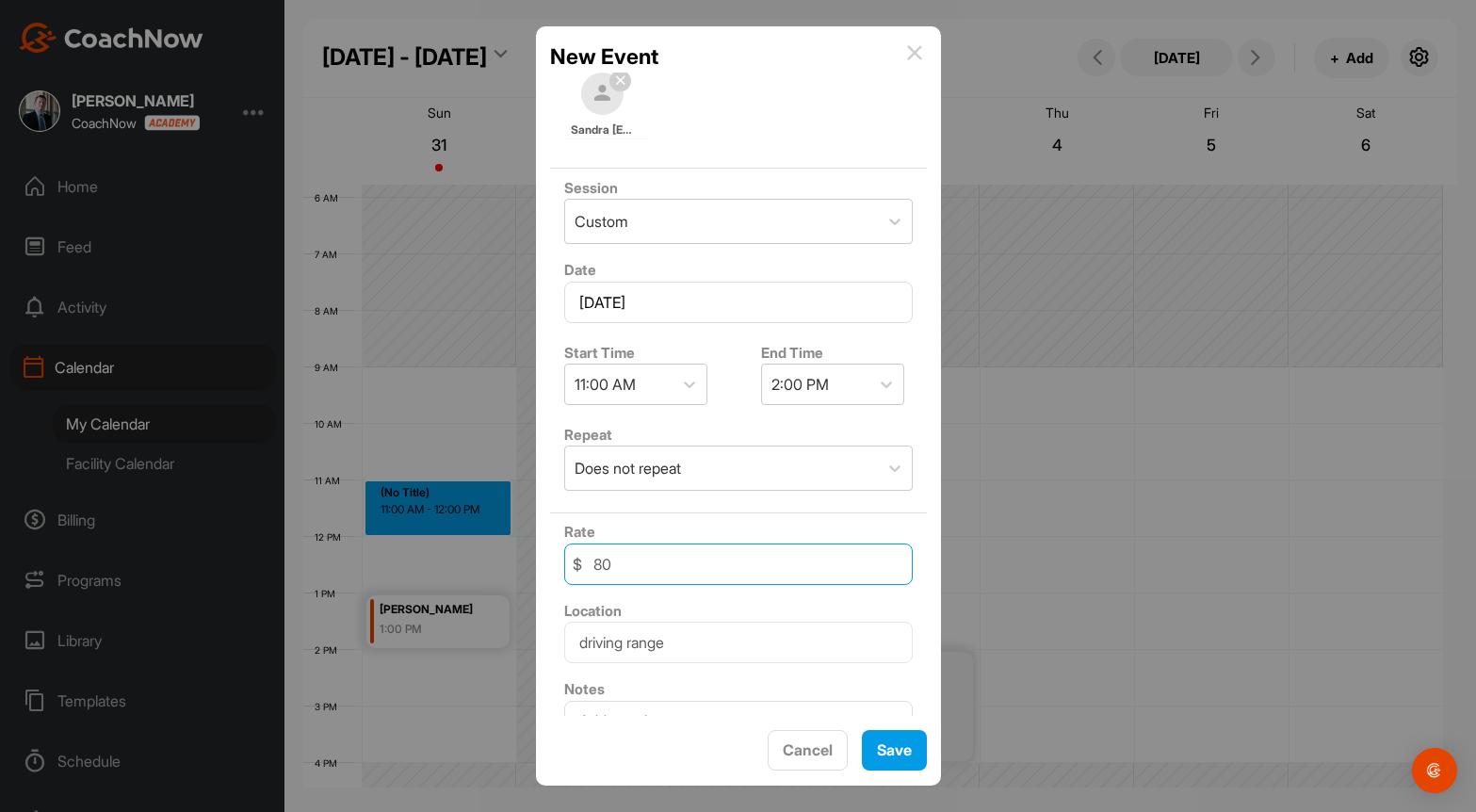
click at [666, 565] on input "80" at bounding box center [738, 565] width 348 height 42
type input "140"
click at [881, 743] on button "Save" at bounding box center [894, 750] width 65 height 41
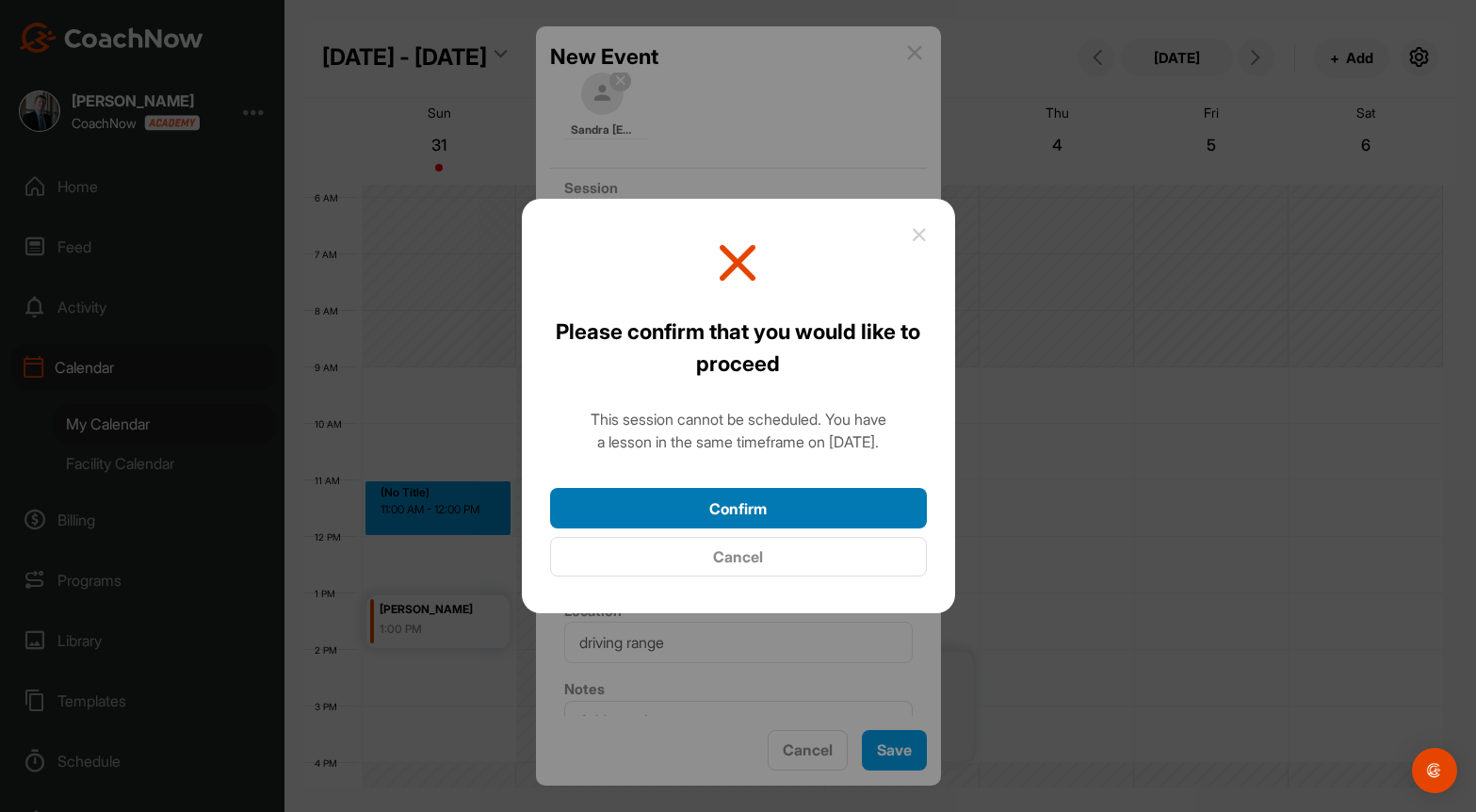
click at [773, 499] on button "Confirm" at bounding box center [738, 507] width 377 height 41
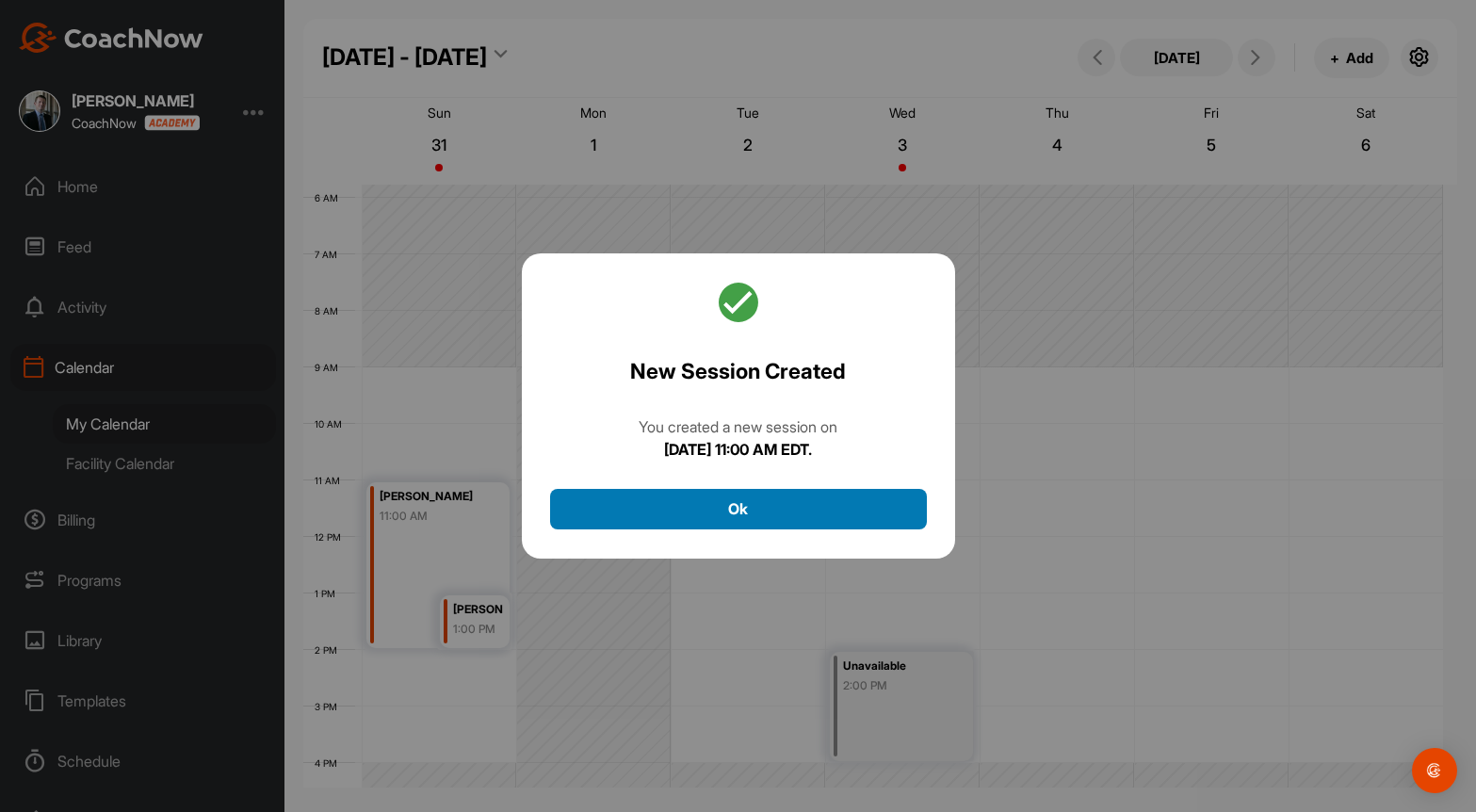
click at [784, 498] on button "Ok" at bounding box center [738, 508] width 377 height 41
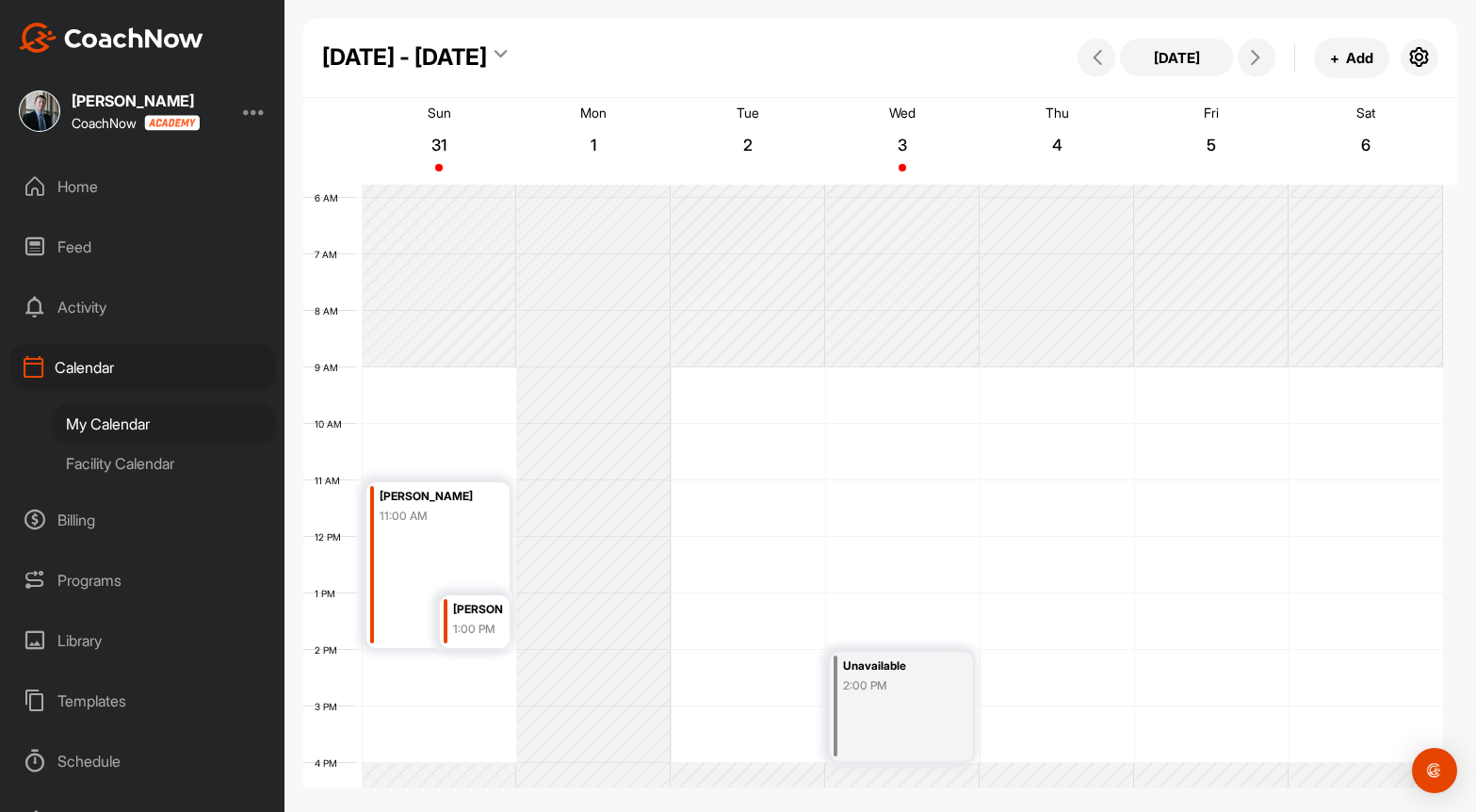
click at [418, 486] on div "[PERSON_NAME]" at bounding box center [434, 496] width 109 height 22
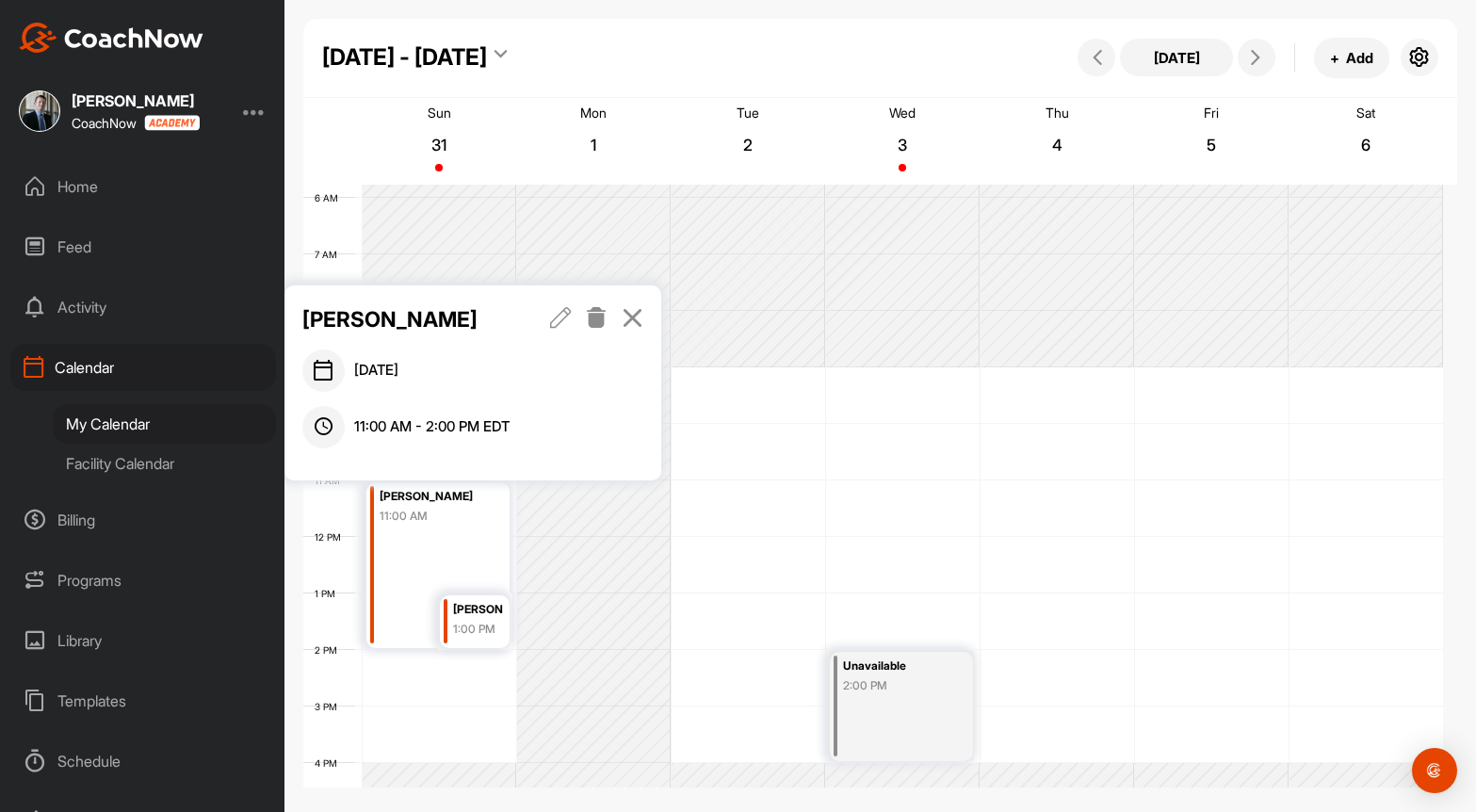
click at [563, 316] on icon at bounding box center [561, 316] width 22 height 21
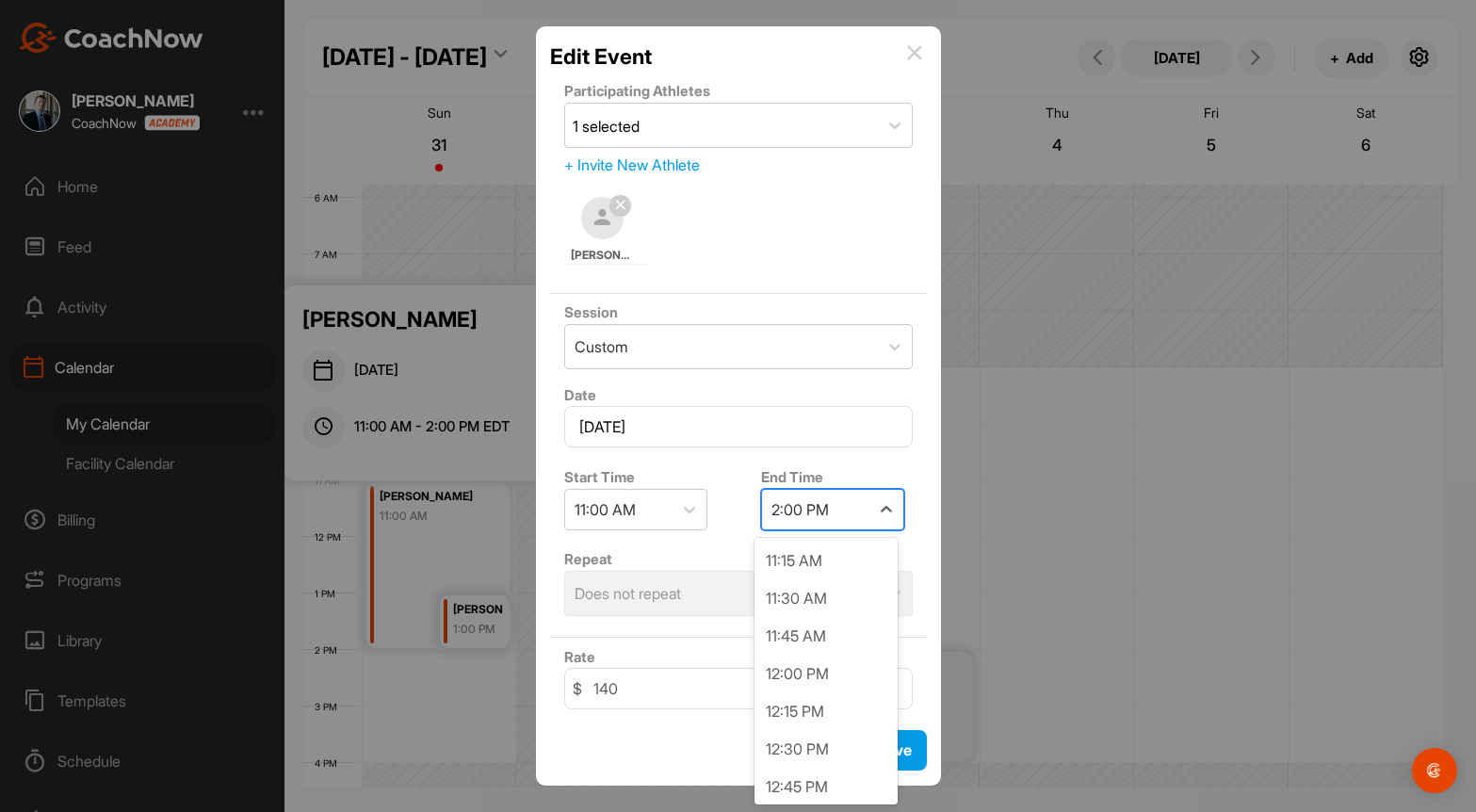
click at [798, 506] on div "2:00 PM" at bounding box center [800, 509] width 57 height 23
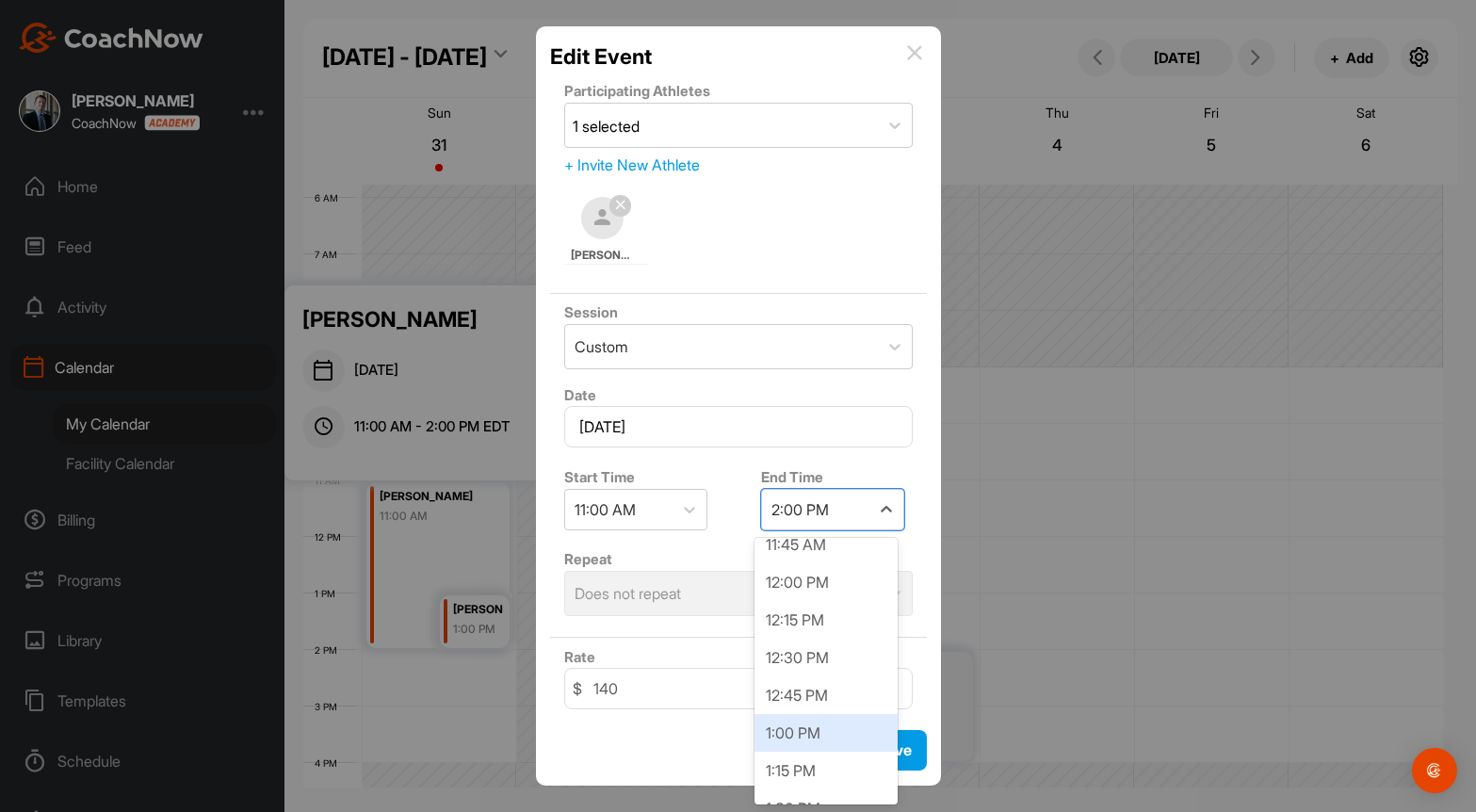
click at [819, 727] on div "1:00 PM" at bounding box center [826, 733] width 143 height 38
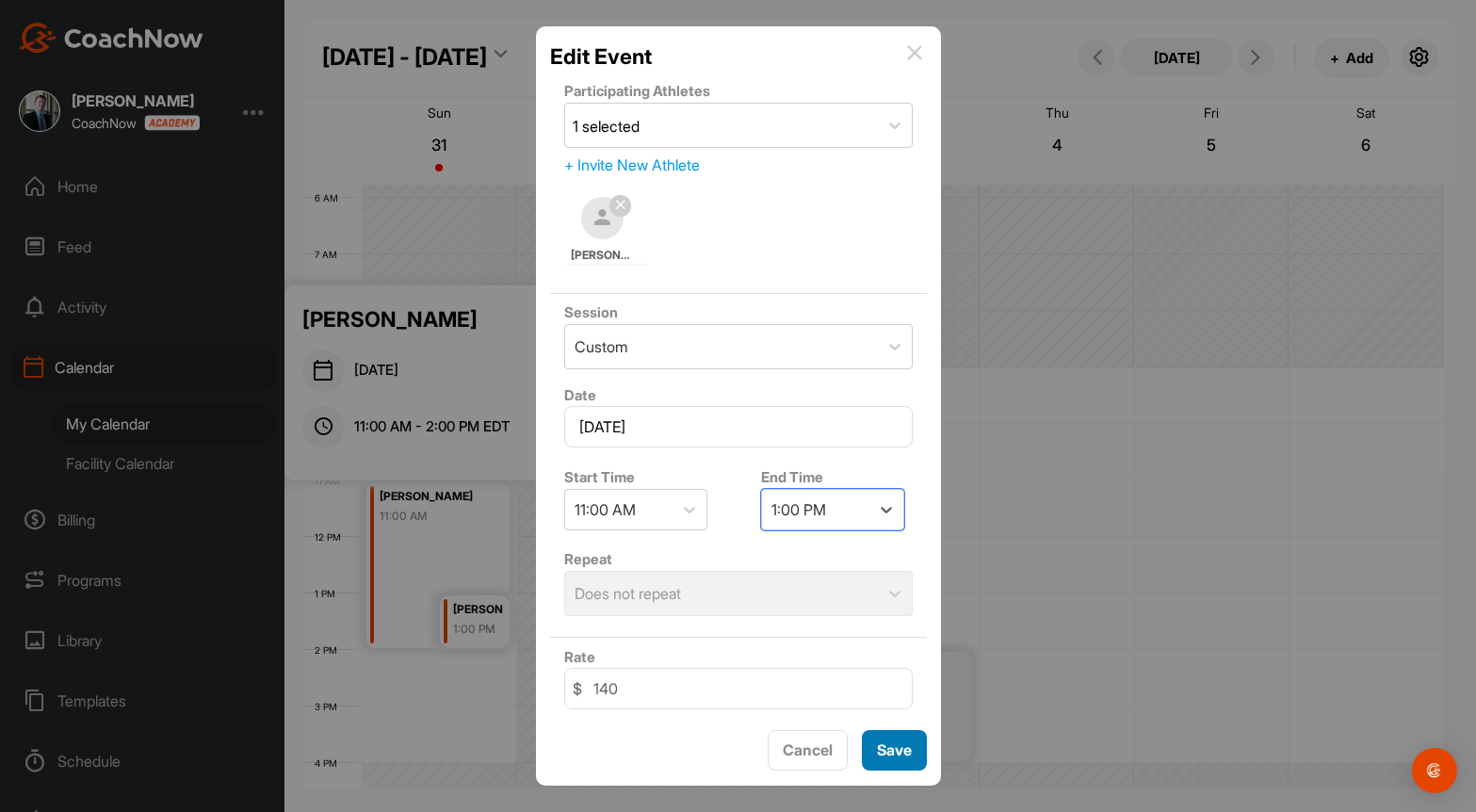
click at [873, 750] on button "Save" at bounding box center [894, 750] width 65 height 41
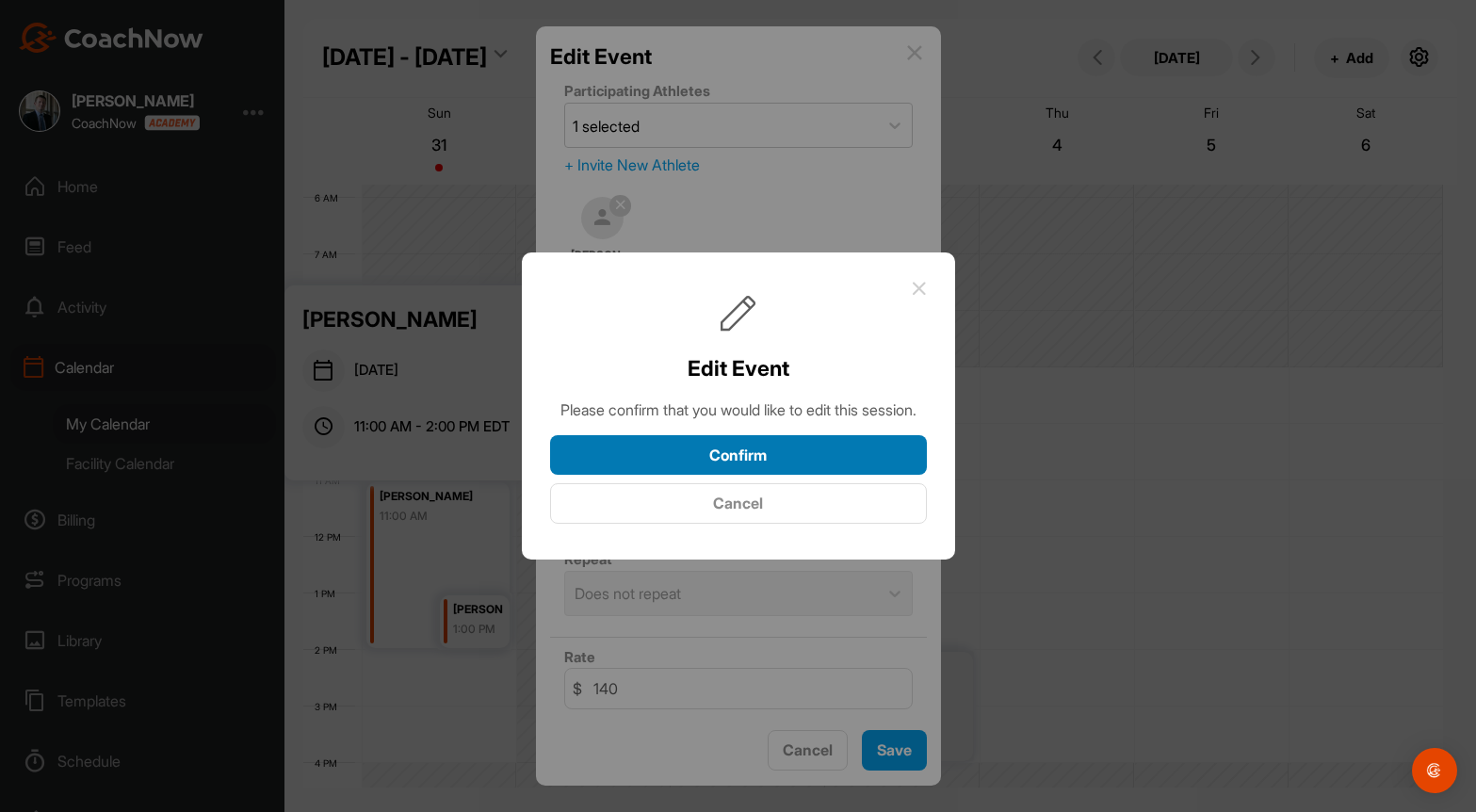
click at [696, 461] on button "Confirm" at bounding box center [738, 455] width 377 height 41
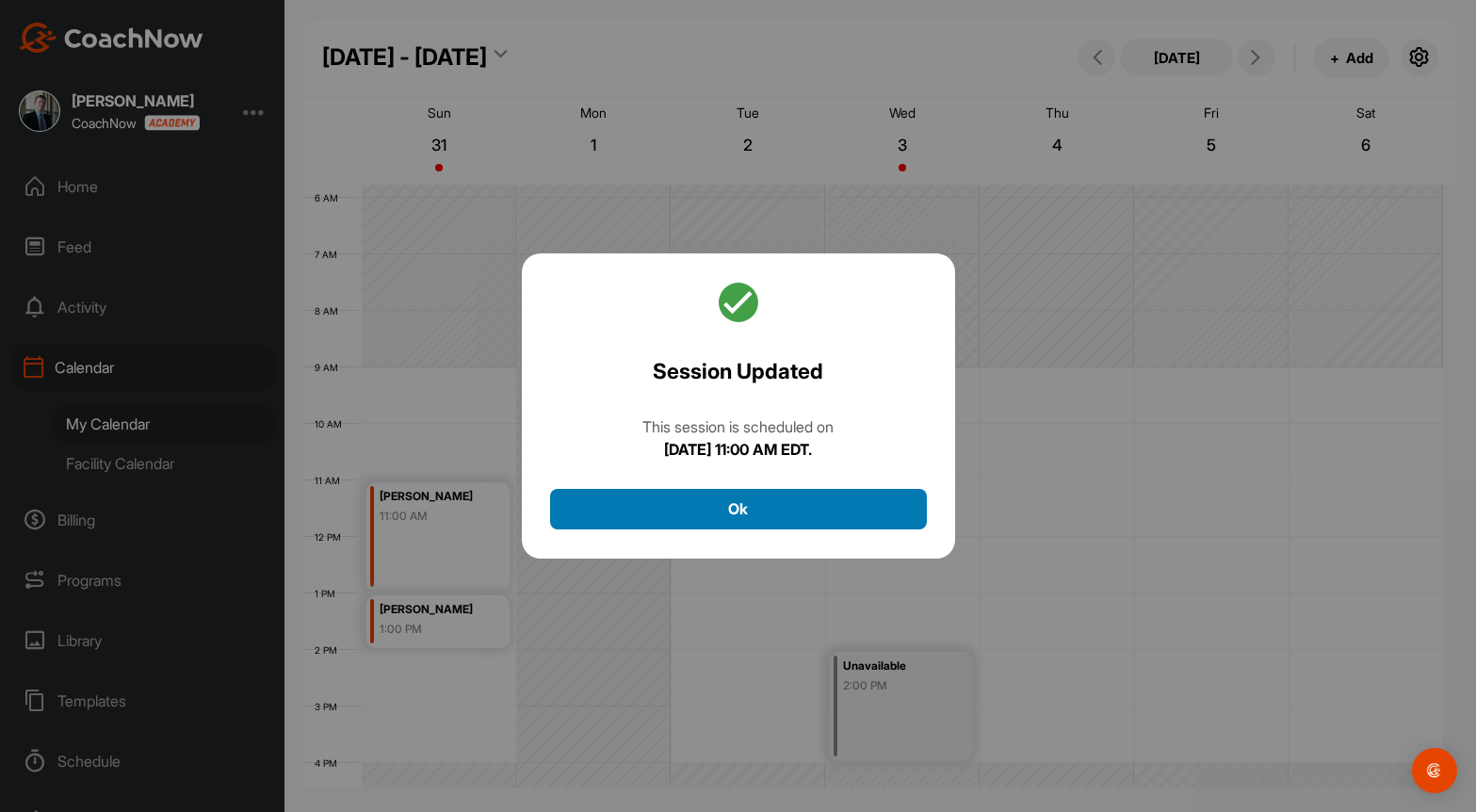
click at [822, 494] on button "Ok" at bounding box center [738, 508] width 377 height 41
